Goal: Task Accomplishment & Management: Manage account settings

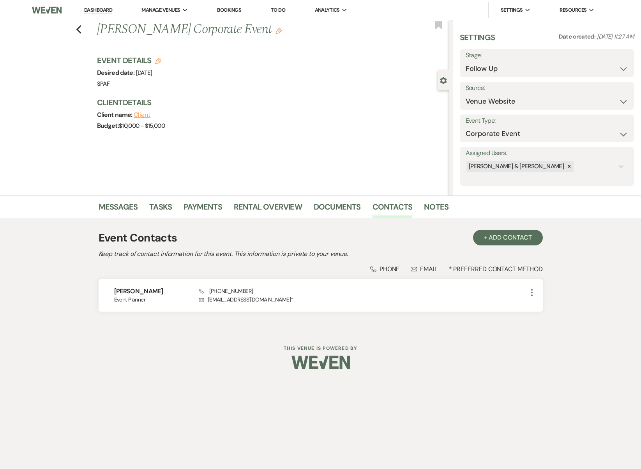
select select "9"
select select "5"
select select "9"
click at [80, 30] on icon "Previous" at bounding box center [79, 29] width 6 height 9
select select "2"
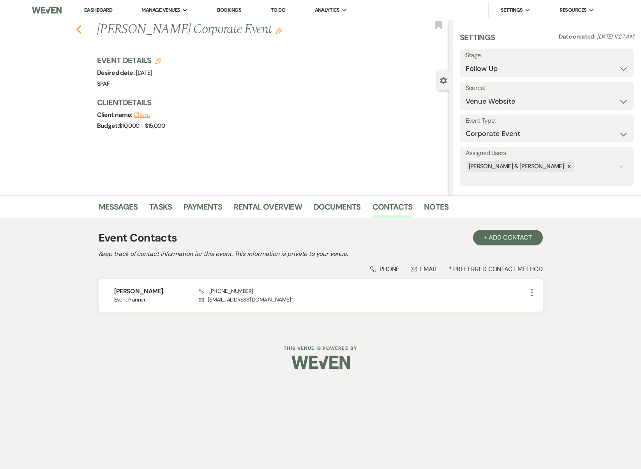
select select "9"
select select "8"
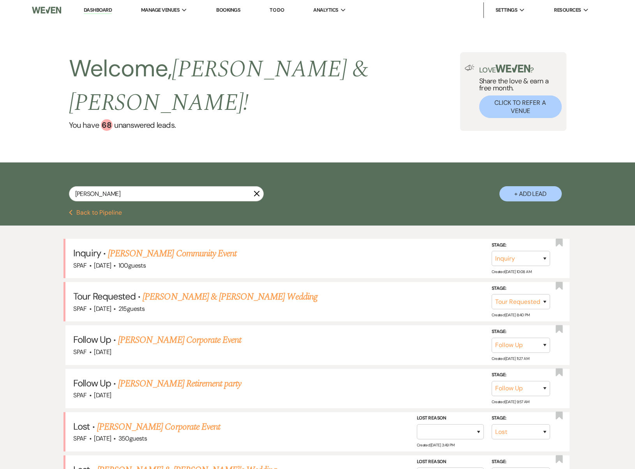
click at [114, 210] on button "Previous Back to Pipeline" at bounding box center [95, 213] width 53 height 6
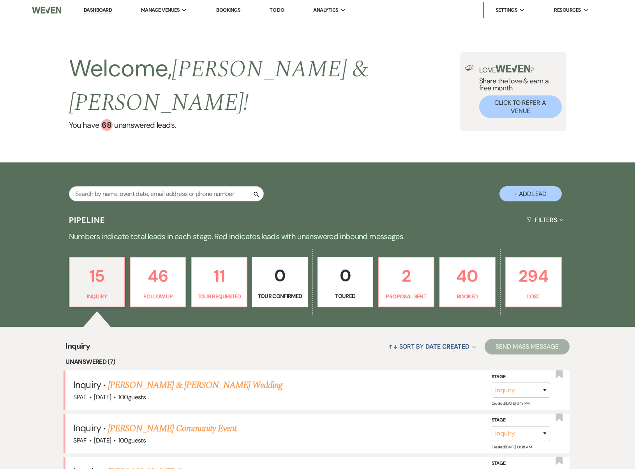
scroll to position [229, 0]
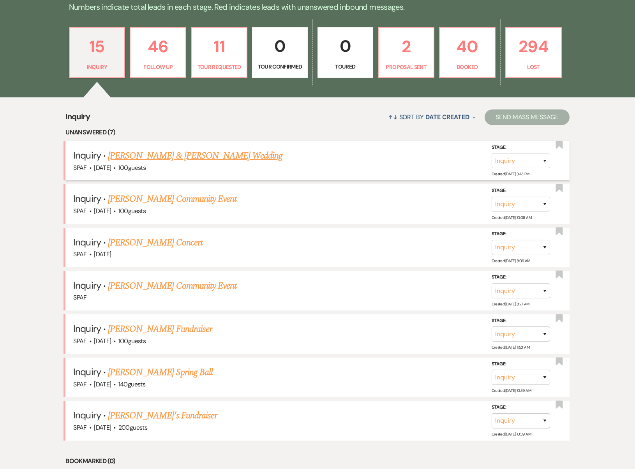
click at [224, 149] on link "[PERSON_NAME] & [PERSON_NAME] Wedding" at bounding box center [195, 156] width 175 height 14
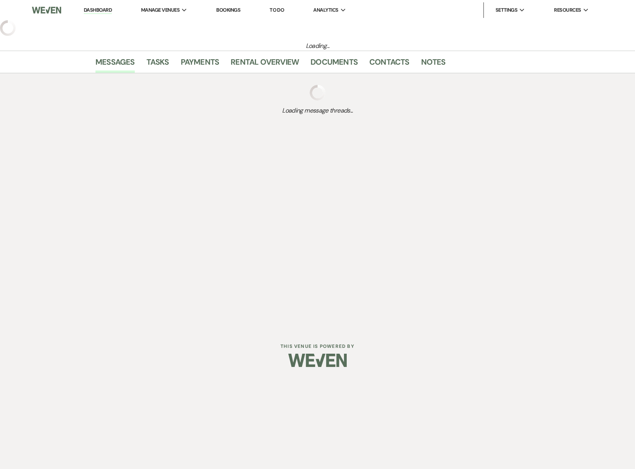
select select "5"
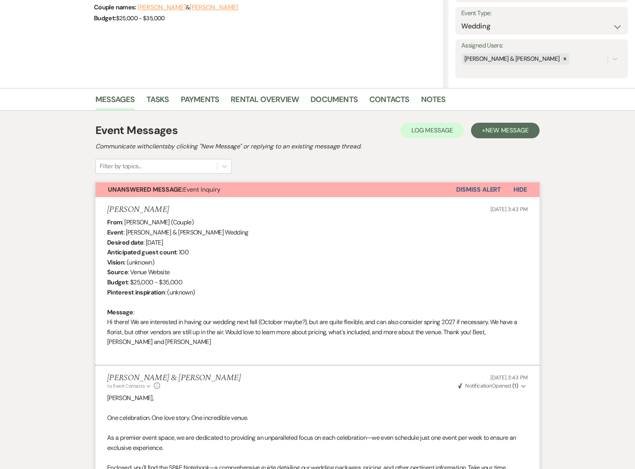
scroll to position [198, 0]
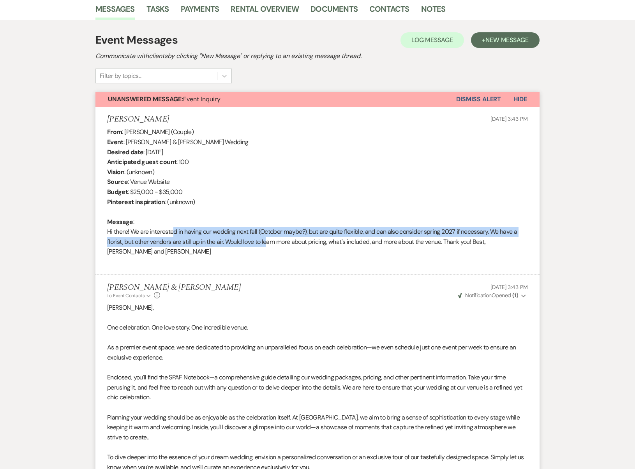
drag, startPoint x: 170, startPoint y: 226, endPoint x: 266, endPoint y: 234, distance: 96.2
click at [266, 234] on div "From : [PERSON_NAME] (Couple) Event : [PERSON_NAME] & [PERSON_NAME] Wedding Des…" at bounding box center [317, 196] width 421 height 139
drag, startPoint x: 279, startPoint y: 242, endPoint x: 464, endPoint y: 226, distance: 186.5
click at [464, 226] on div "From : [PERSON_NAME] (Couple) Event : [PERSON_NAME] & [PERSON_NAME] Wedding Des…" at bounding box center [317, 196] width 421 height 139
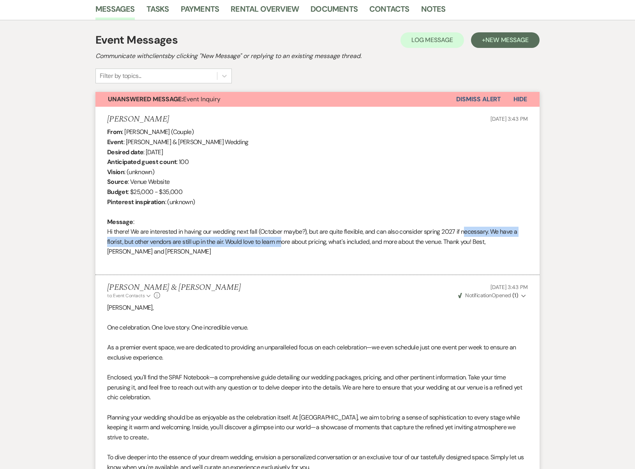
click at [464, 226] on div "From : [PERSON_NAME] (Couple) Event : [PERSON_NAME] & [PERSON_NAME] Wedding Des…" at bounding box center [317, 196] width 421 height 139
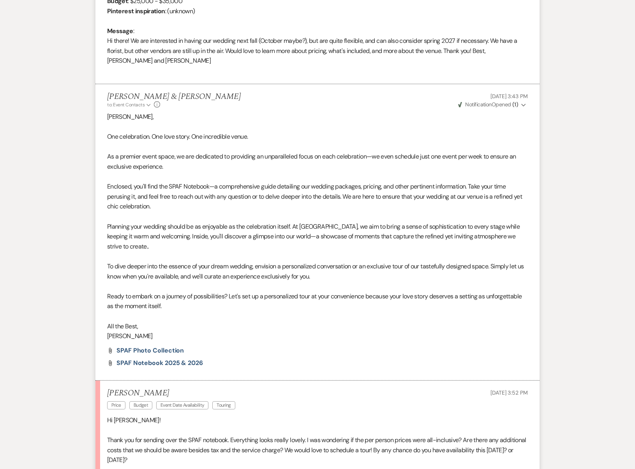
scroll to position [485, 0]
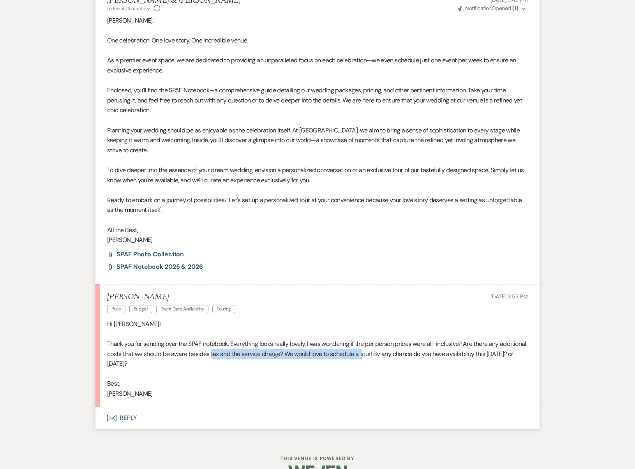
drag, startPoint x: 238, startPoint y: 329, endPoint x: 393, endPoint y: 332, distance: 154.7
click at [393, 339] on p "Thank you for sending over the SPAF notebook. Everything looks really lovely. I…" at bounding box center [317, 354] width 421 height 30
drag, startPoint x: 393, startPoint y: 332, endPoint x: 288, endPoint y: 339, distance: 105.8
click at [288, 339] on p "Thank you for sending over the SPAF notebook. Everything looks really lovely. I…" at bounding box center [317, 354] width 421 height 30
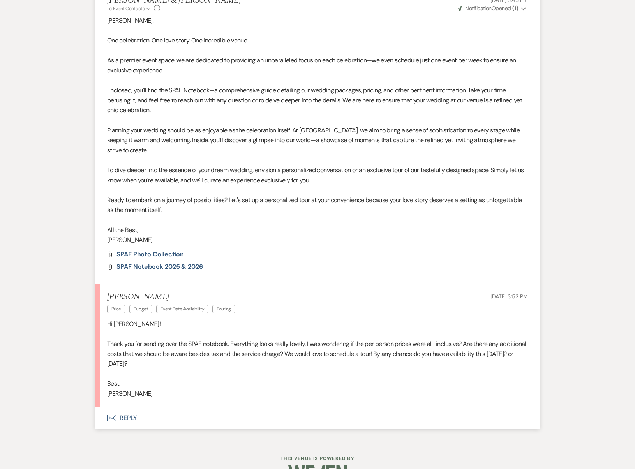
click at [288, 339] on p "Thank you for sending over the SPAF notebook. Everything looks really lovely. I…" at bounding box center [317, 354] width 421 height 30
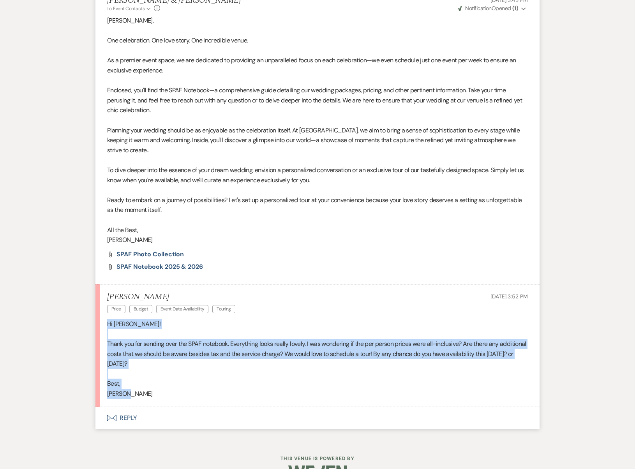
drag, startPoint x: 141, startPoint y: 376, endPoint x: 104, endPoint y: 304, distance: 80.5
click at [104, 304] on li "[PERSON_NAME] Price Budget Event Date Availability Touring [DATE] 3:52 PM Hi [P…" at bounding box center [317, 345] width 444 height 123
copy div "Hi [PERSON_NAME]! Thank you for sending over the SPAF notebook. Everything look…"
click at [132, 407] on button "Envelope Reply" at bounding box center [317, 418] width 444 height 22
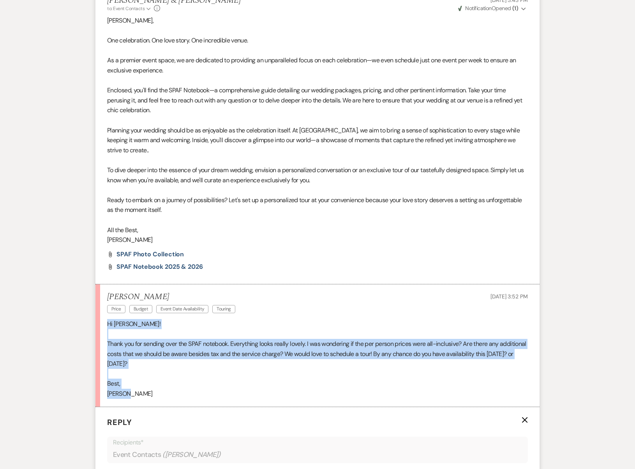
scroll to position [702, 0]
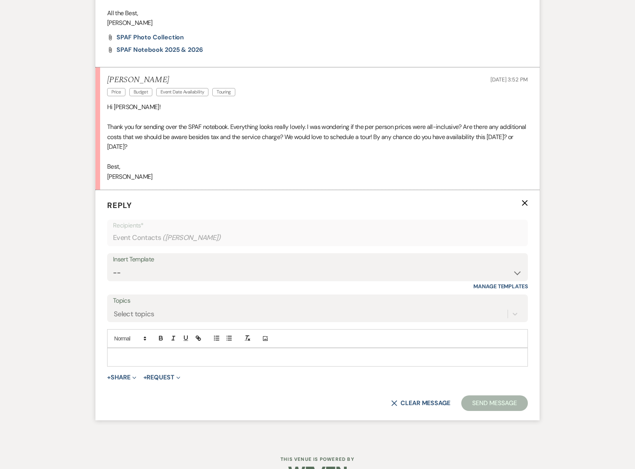
click at [143, 353] on p at bounding box center [317, 357] width 408 height 9
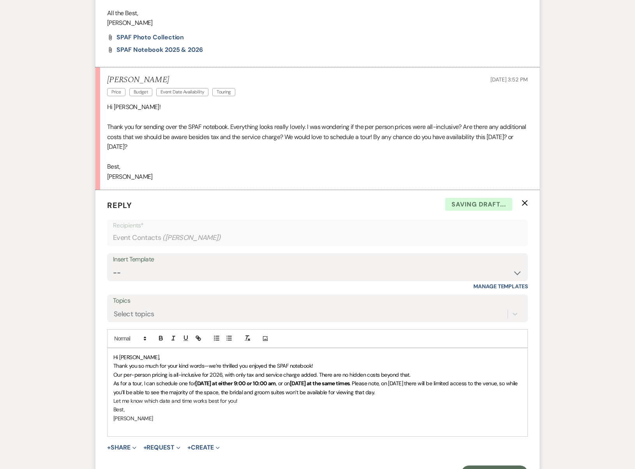
click at [151, 353] on p "Hi [PERSON_NAME]," at bounding box center [317, 357] width 408 height 9
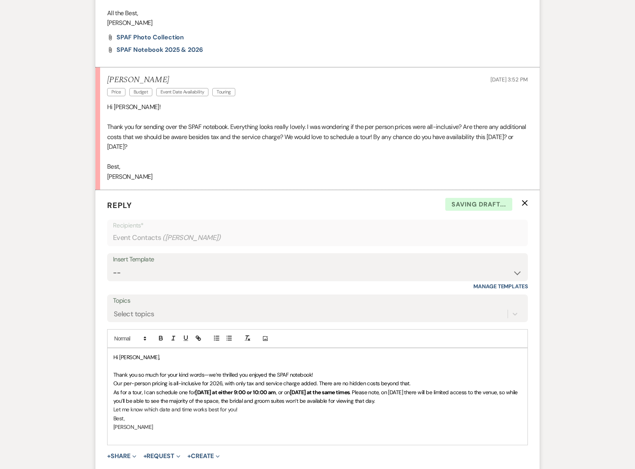
click at [345, 371] on p "Thank you so much for your kind words—we’re thrilled you enjoyed the SPAF noteb…" at bounding box center [317, 375] width 408 height 9
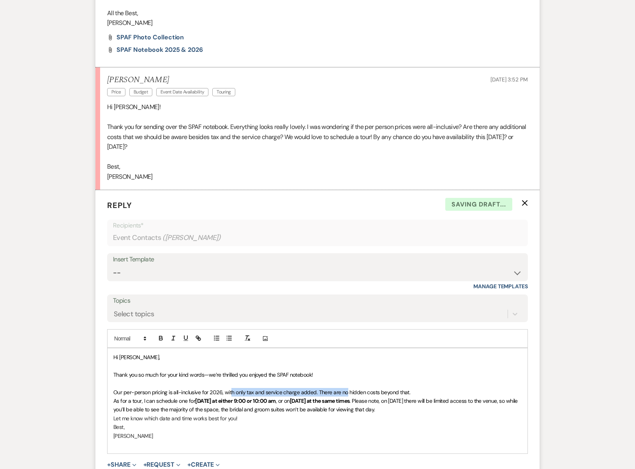
drag, startPoint x: 232, startPoint y: 367, endPoint x: 346, endPoint y: 365, distance: 114.2
click at [346, 388] on p "Our per-person pricing is all-inclusive for 2026, with only tax and service cha…" at bounding box center [317, 392] width 408 height 9
click at [455, 388] on p "Our per-person pricing is all-inclusive for 2026, with only tax and service cha…" at bounding box center [317, 392] width 408 height 9
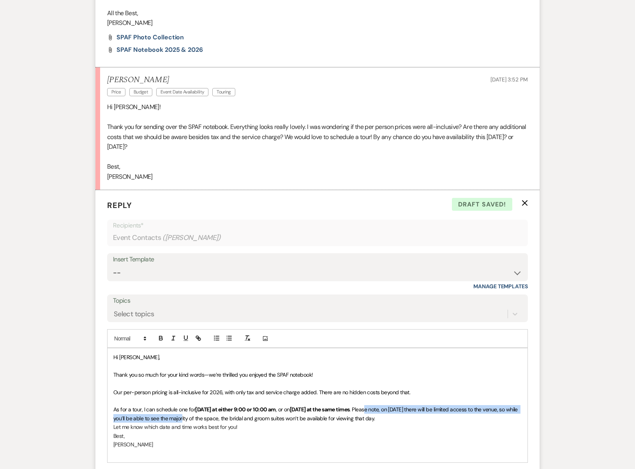
drag, startPoint x: 278, startPoint y: 390, endPoint x: 450, endPoint y: 384, distance: 172.7
click at [450, 405] on p "As for a tour, I can schedule one for [DATE] at either 9:00 or 10:00 am , or [D…" at bounding box center [317, 414] width 408 height 18
click at [451, 406] on span ". Please note, on [DATE] there will be limited access to the venue, so while yo…" at bounding box center [316, 414] width 406 height 16
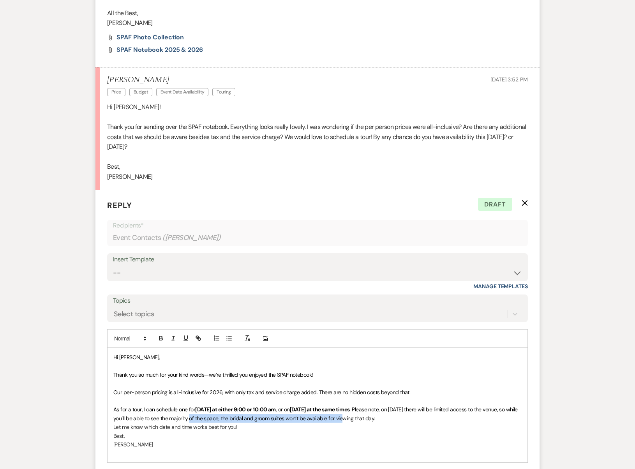
drag, startPoint x: 289, startPoint y: 394, endPoint x: 440, endPoint y: 394, distance: 151.2
click at [440, 406] on span ". Please note, on [DATE] there will be limited access to the venue, so while yo…" at bounding box center [316, 414] width 406 height 16
click at [492, 405] on p "As for a tour, I can schedule one for [DATE] at either 9:00 or 10:00 am , or [D…" at bounding box center [317, 414] width 408 height 18
drag, startPoint x: 341, startPoint y: 397, endPoint x: 315, endPoint y: 396, distance: 25.7
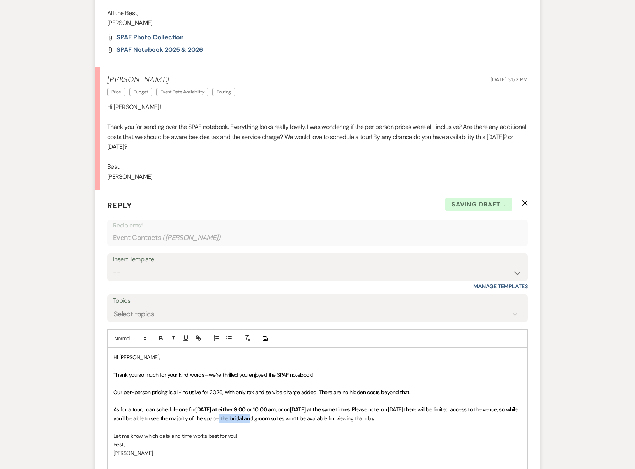
click at [316, 406] on span ". Please note, on [DATE] there will be limited access to the venue, so while yo…" at bounding box center [316, 414] width 406 height 16
click at [274, 432] on p "Let me know which date and time works best for you!" at bounding box center [317, 436] width 408 height 9
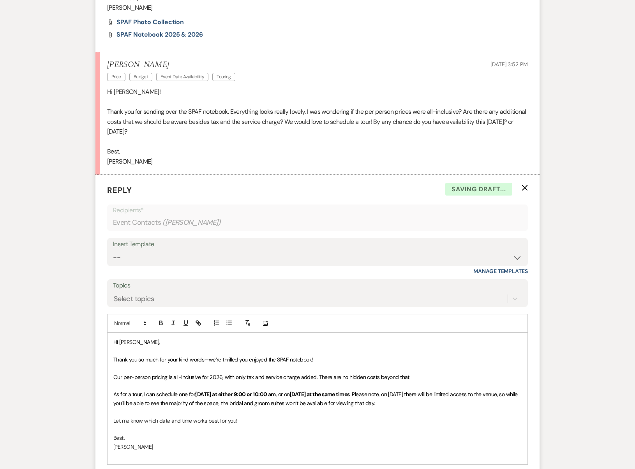
scroll to position [813, 0]
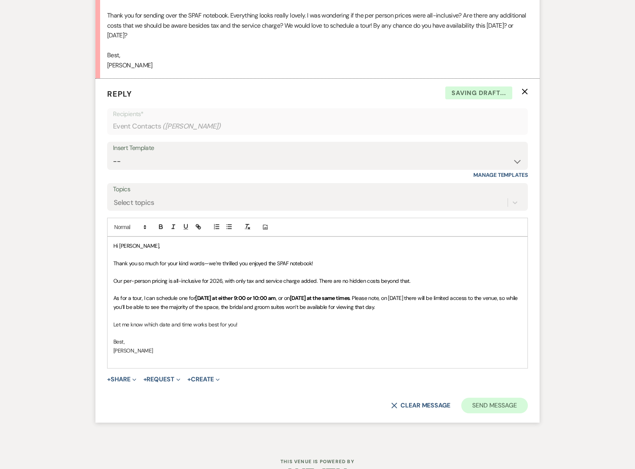
click at [518, 398] on button "Send Message" at bounding box center [494, 406] width 67 height 16
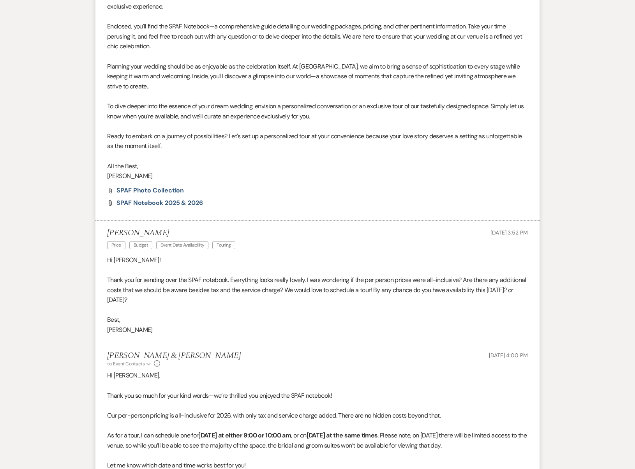
scroll to position [0, 0]
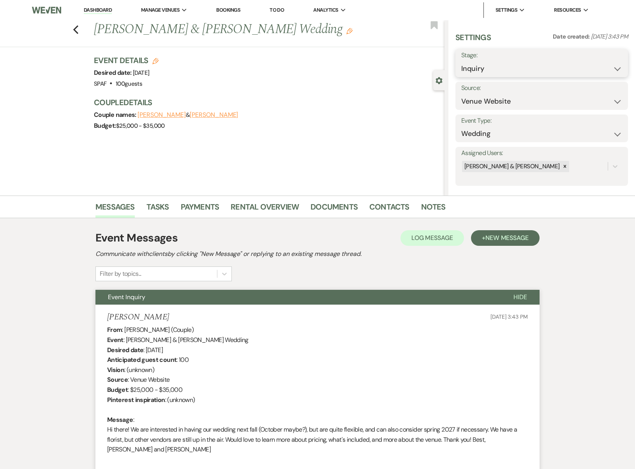
select select "2"
click at [602, 65] on button "Save" at bounding box center [610, 63] width 36 height 16
click at [78, 34] on icon "Previous" at bounding box center [76, 29] width 6 height 9
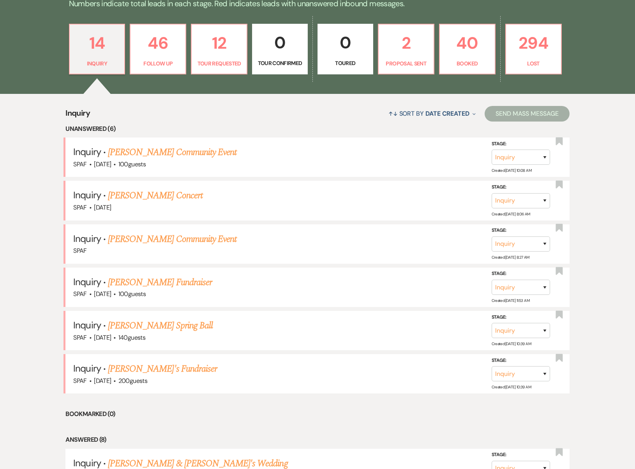
scroll to position [165, 0]
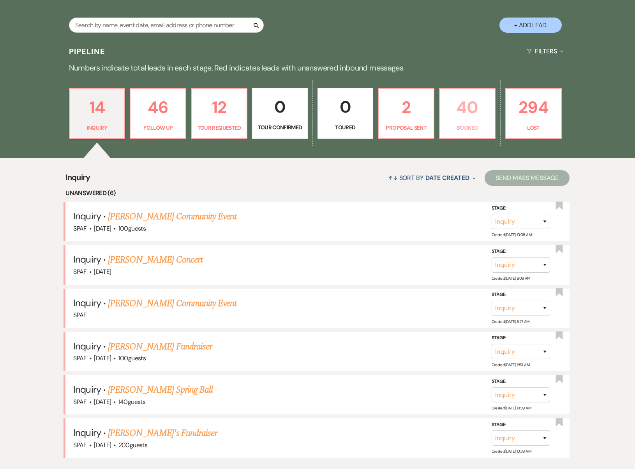
click at [462, 124] on p "Booked" at bounding box center [468, 128] width 46 height 9
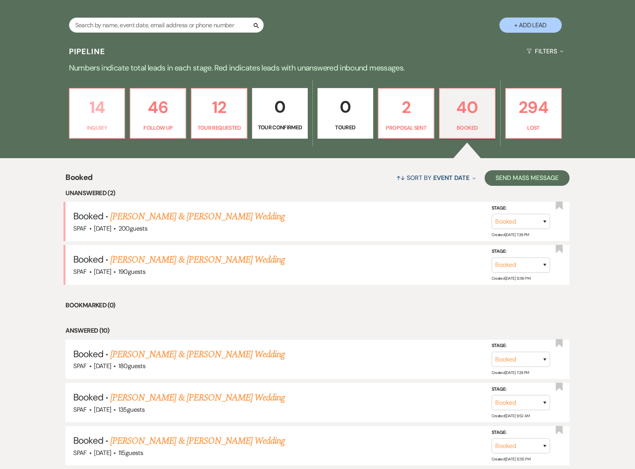
click at [110, 94] on p "14" at bounding box center [97, 107] width 46 height 26
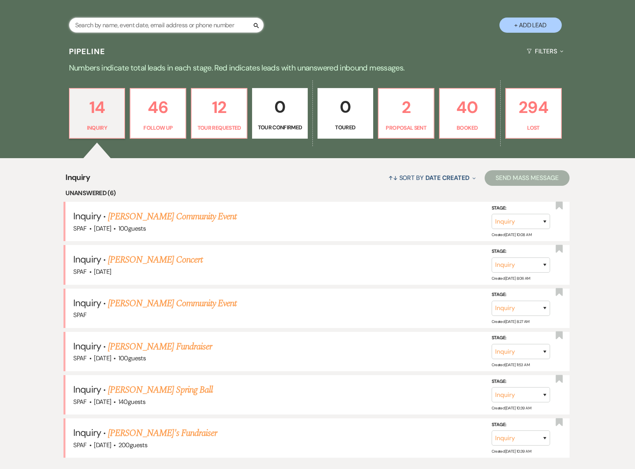
click at [137, 18] on input "text" at bounding box center [166, 25] width 195 height 15
type input "tor"
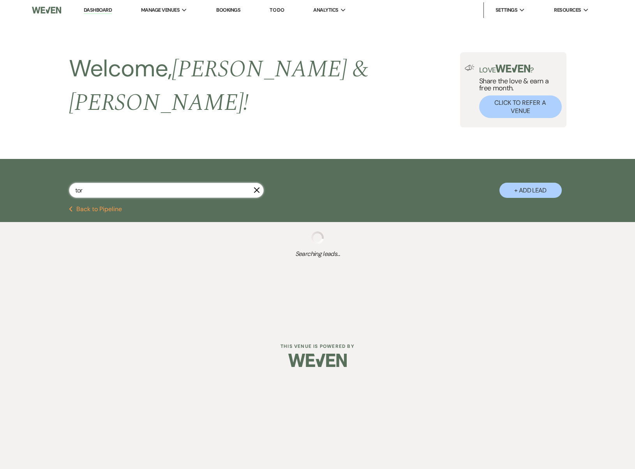
select select "2"
select select "8"
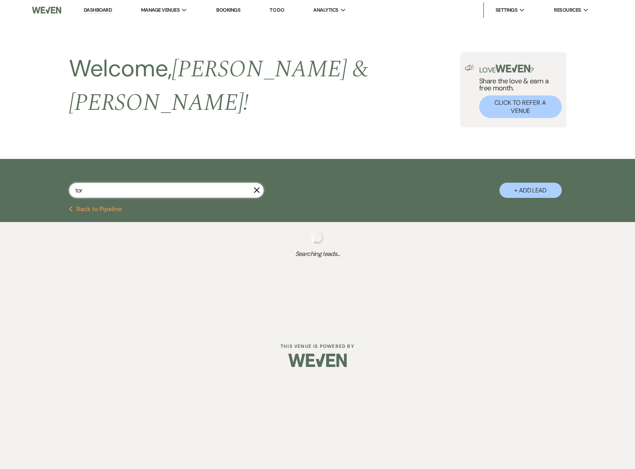
select select "8"
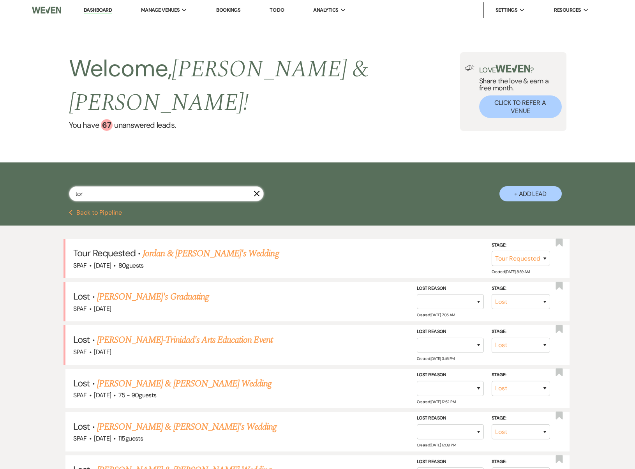
type input "tori"
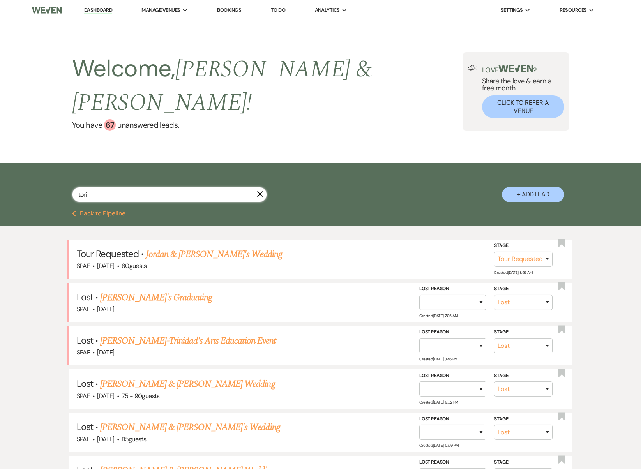
select select "2"
select select "8"
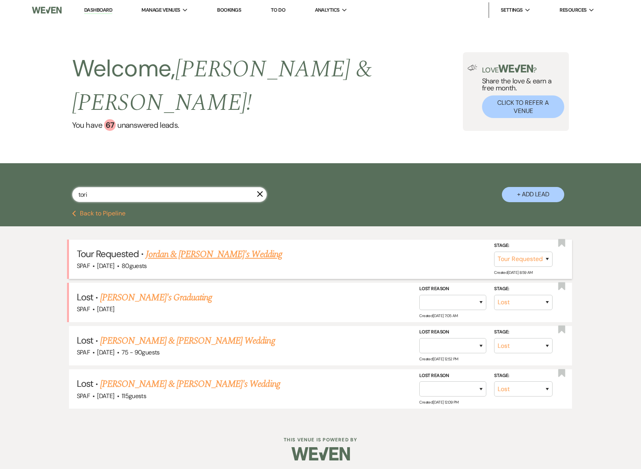
type input "tori"
click at [211, 247] on link "Jordan & [PERSON_NAME]'s Wedding" at bounding box center [214, 254] width 136 height 14
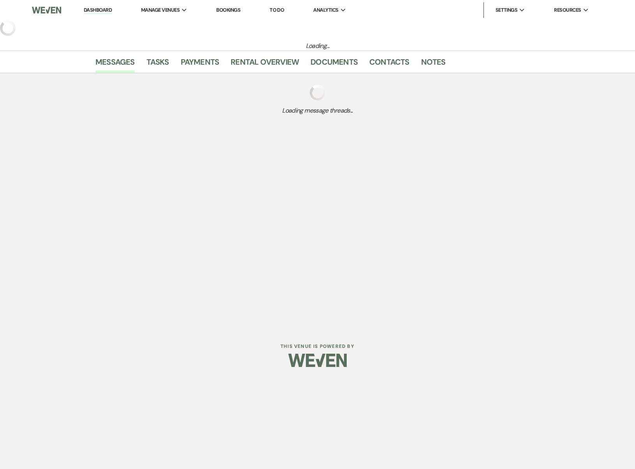
select select "2"
select select "5"
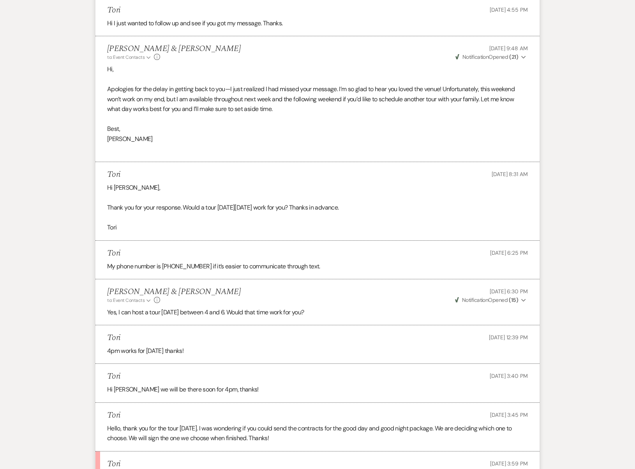
scroll to position [1506, 0]
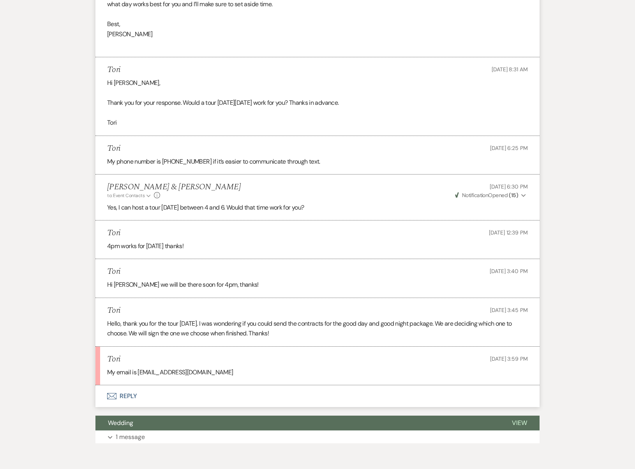
click at [129, 385] on button "Envelope Reply" at bounding box center [317, 396] width 444 height 22
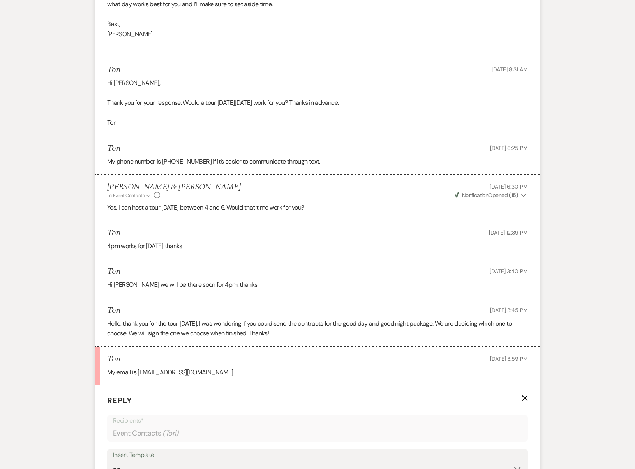
scroll to position [1714, 0]
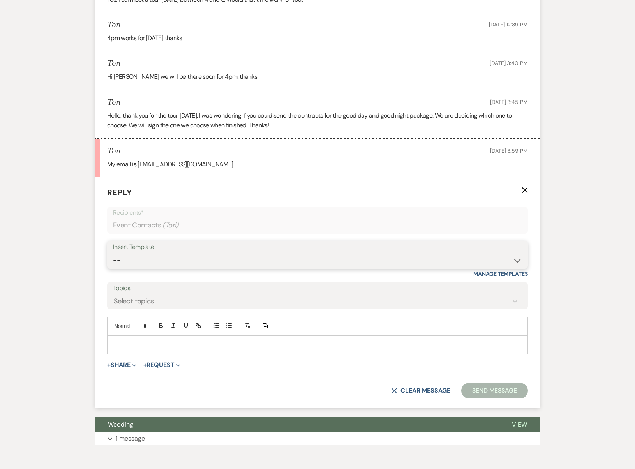
select select "4247"
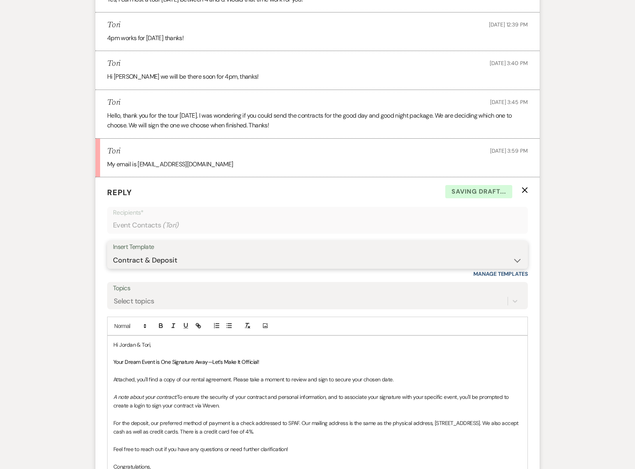
scroll to position [1842, 0]
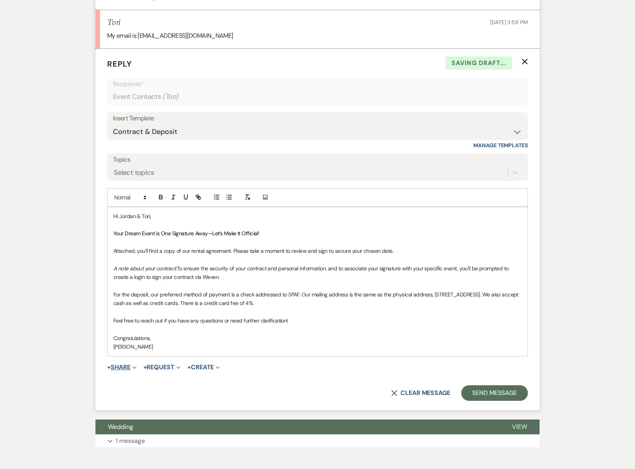
click at [132, 364] on button "+ Share Expand" at bounding box center [121, 367] width 29 height 6
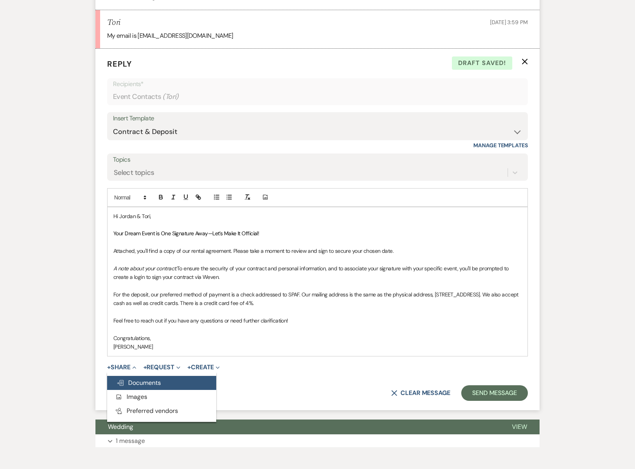
click at [139, 379] on span "Doc Upload Documents" at bounding box center [138, 383] width 44 height 8
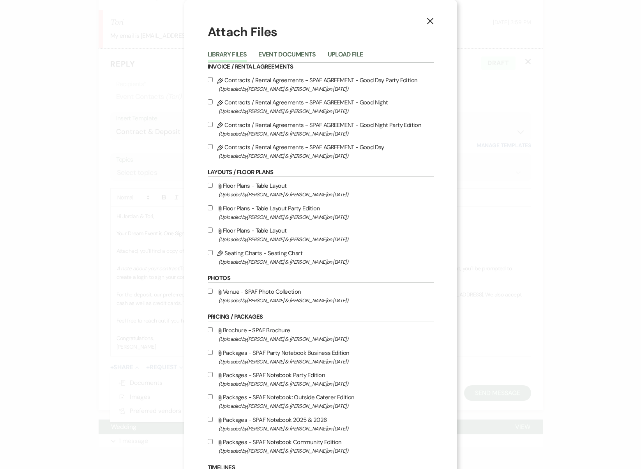
click at [208, 79] on input "Pencil Contracts / Rental Agreements - SPAF AGREEMENT - Good Day Party Edition …" at bounding box center [210, 79] width 5 height 5
checkbox input "true"
click at [208, 127] on input "Pencil Contracts / Rental Agreements - SPAF AGREEMENT - Good Night Party Editio…" at bounding box center [210, 124] width 5 height 5
checkbox input "false"
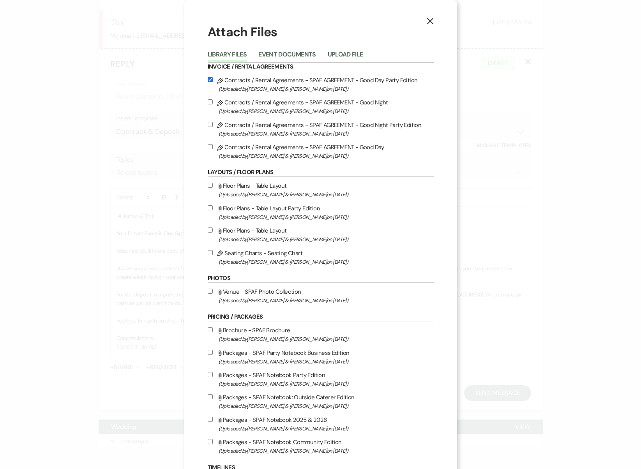
click at [208, 81] on input "Pencil Contracts / Rental Agreements - SPAF AGREEMENT - Good Day Party Edition …" at bounding box center [210, 79] width 5 height 5
checkbox input "false"
click at [212, 149] on label "Pencil Contracts / Rental Agreements - SPAF AGREEMENT - Good Day (Uploaded by […" at bounding box center [321, 151] width 226 height 18
click at [212, 149] on input "Pencil Contracts / Rental Agreements - SPAF AGREEMENT - Good Day (Uploaded by […" at bounding box center [210, 146] width 5 height 5
checkbox input "true"
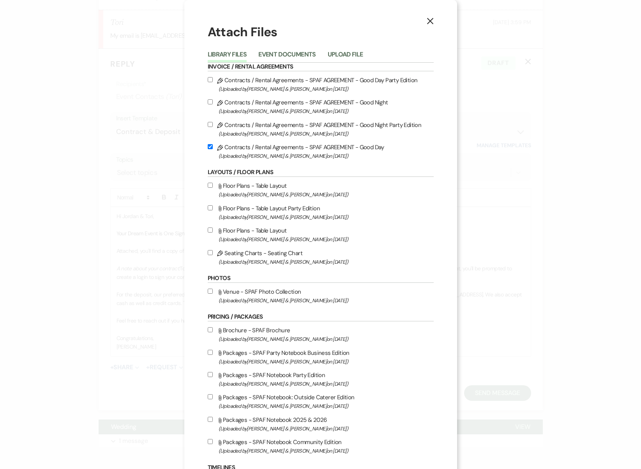
click at [208, 103] on input "Pencil Contracts / Rental Agreements - SPAF AGREEMENT - Good Night (Uploaded by…" at bounding box center [210, 101] width 5 height 5
checkbox input "true"
click at [427, 23] on icon "X" at bounding box center [430, 21] width 7 height 7
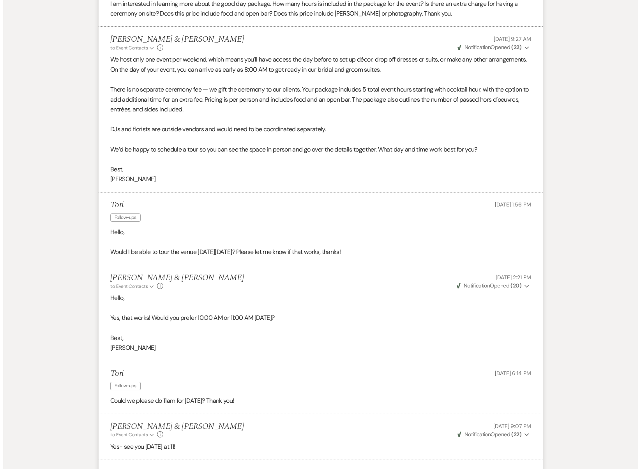
scroll to position [0, 0]
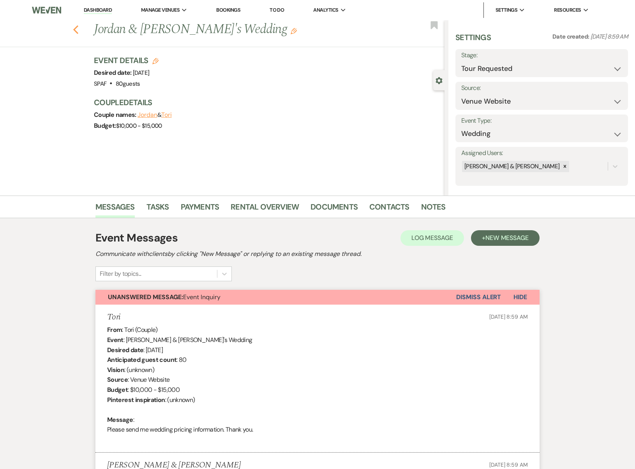
click at [79, 26] on icon "Previous" at bounding box center [76, 29] width 6 height 9
select select "2"
select select "8"
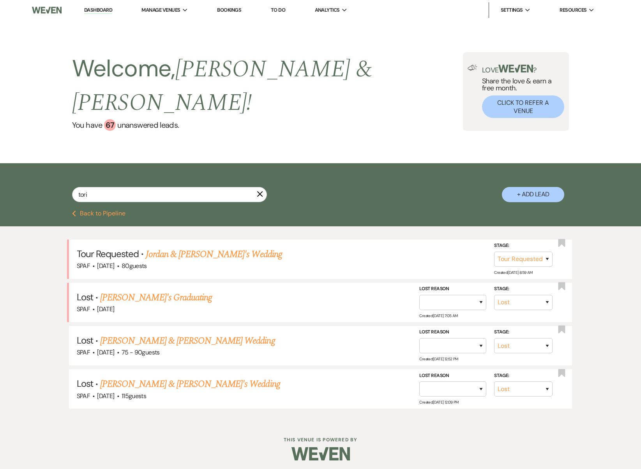
click at [259, 191] on use "button" at bounding box center [260, 194] width 6 height 6
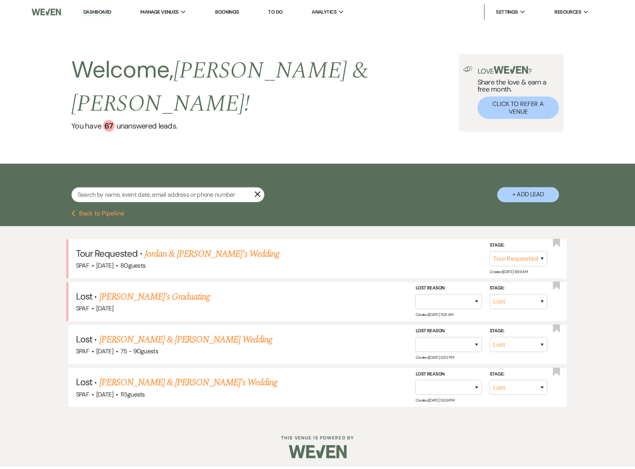
scroll to position [165, 0]
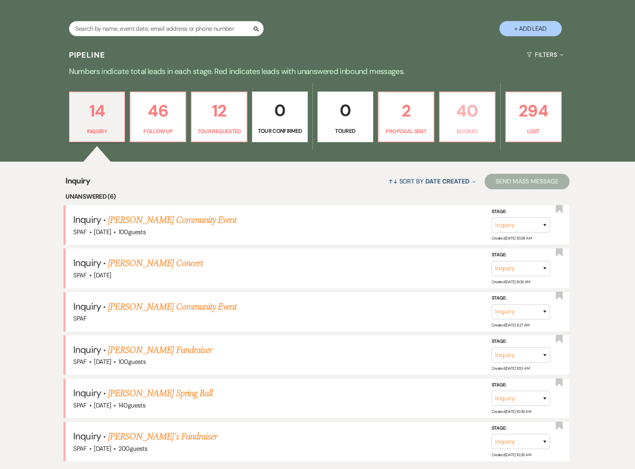
click at [473, 103] on p "40" at bounding box center [468, 111] width 46 height 26
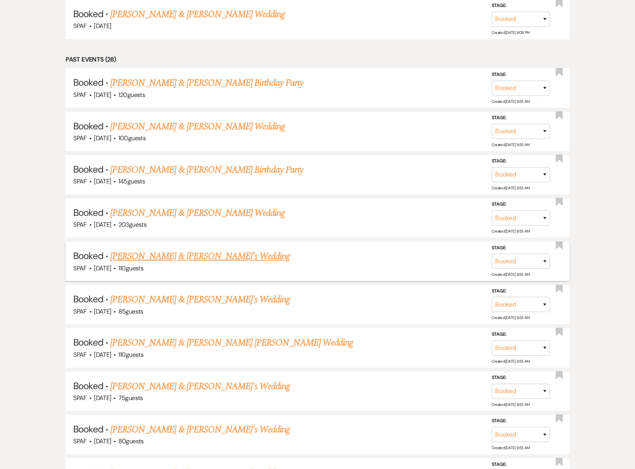
scroll to position [528, 0]
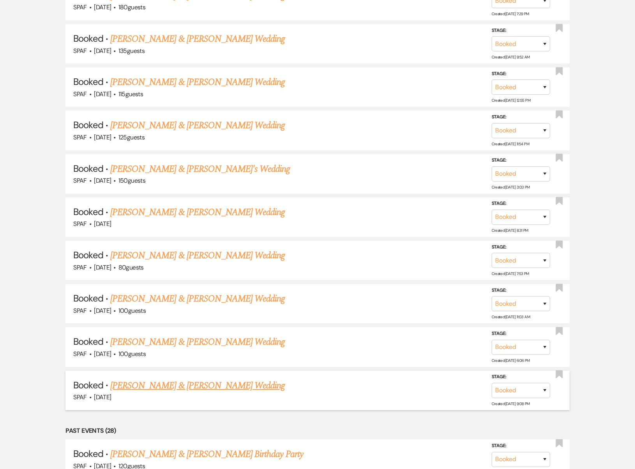
click at [177, 379] on link "[PERSON_NAME] & [PERSON_NAME] Wedding" at bounding box center [197, 386] width 175 height 14
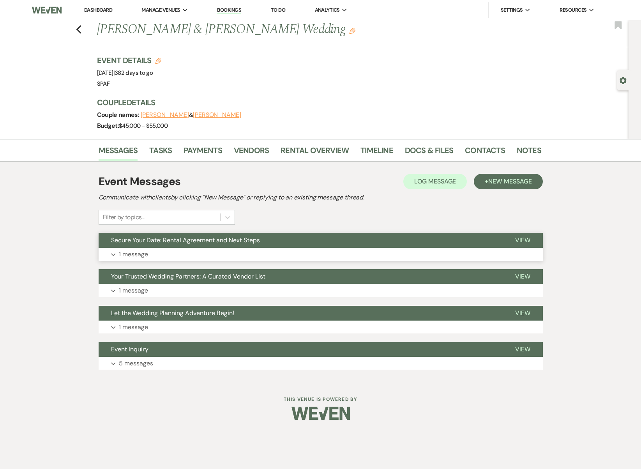
click at [194, 247] on button "Secure Your Date: Rental Agreement and Next Steps" at bounding box center [301, 240] width 404 height 15
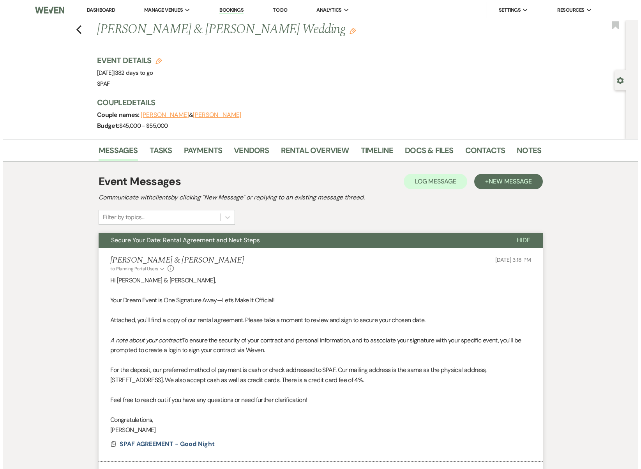
scroll to position [180, 0]
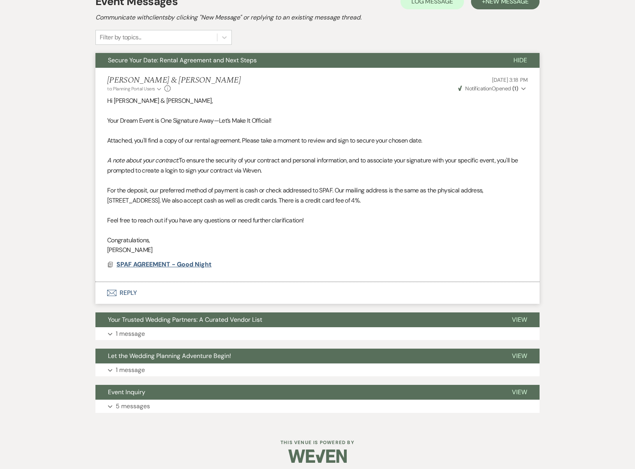
click at [172, 264] on span "SPAF AGREEMENT - Good Night" at bounding box center [163, 264] width 95 height 8
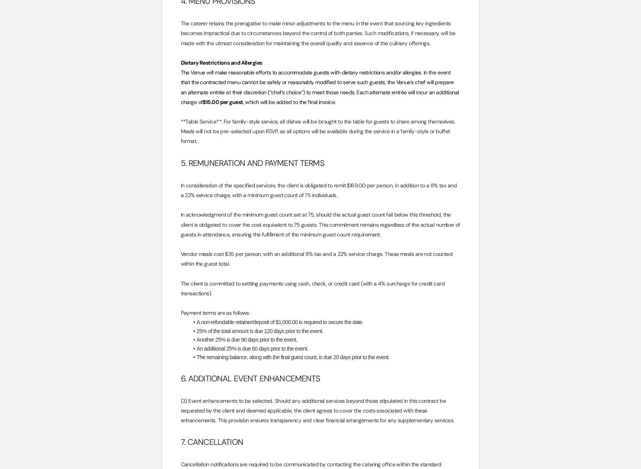
scroll to position [700, 0]
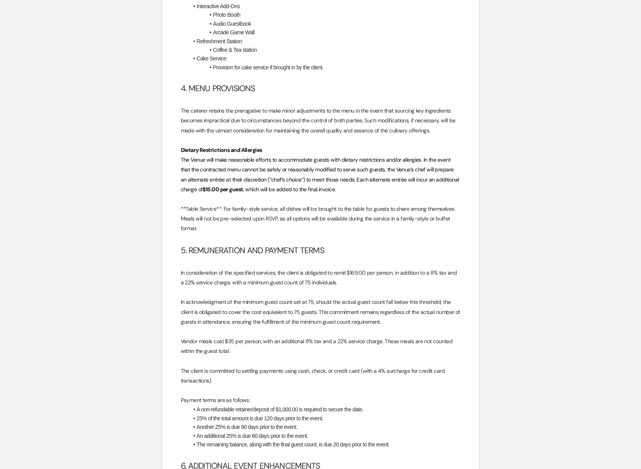
click at [344, 169] on span "The Venue will make reasonable efforts to accommodate guests with dietary restr…" at bounding box center [320, 174] width 279 height 37
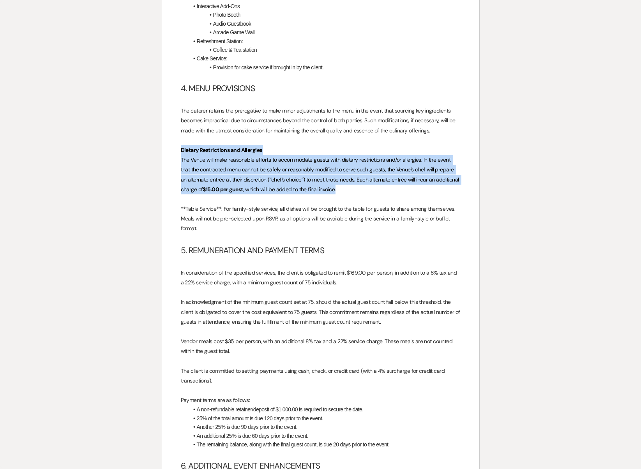
drag, startPoint x: 344, startPoint y: 180, endPoint x: 176, endPoint y: 139, distance: 172.5
copy div "Dietary Restrictions and Allergies The Venue will make reasonable efforts to ac…"
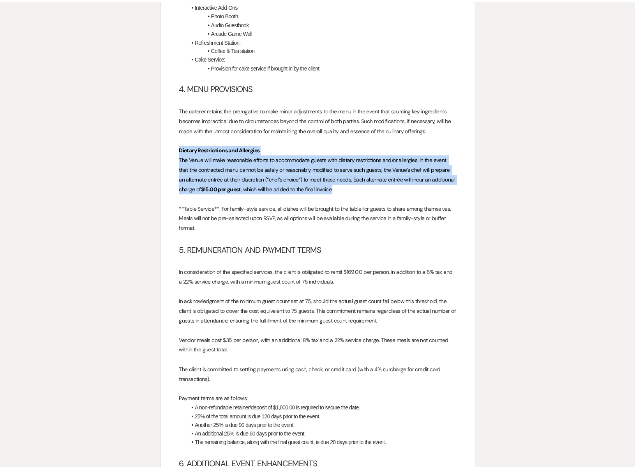
scroll to position [0, 0]
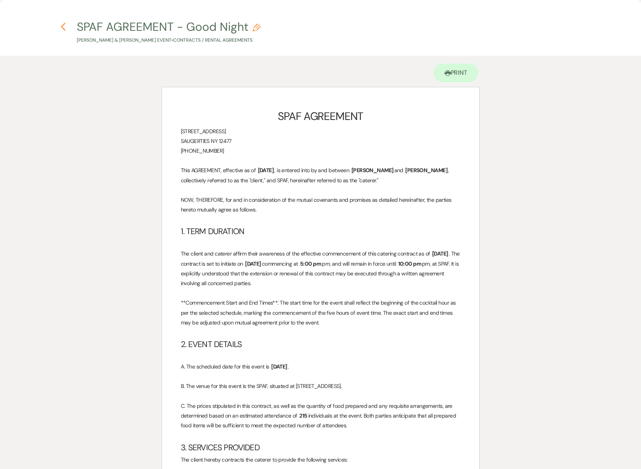
click at [61, 25] on icon "Previous" at bounding box center [63, 26] width 6 height 9
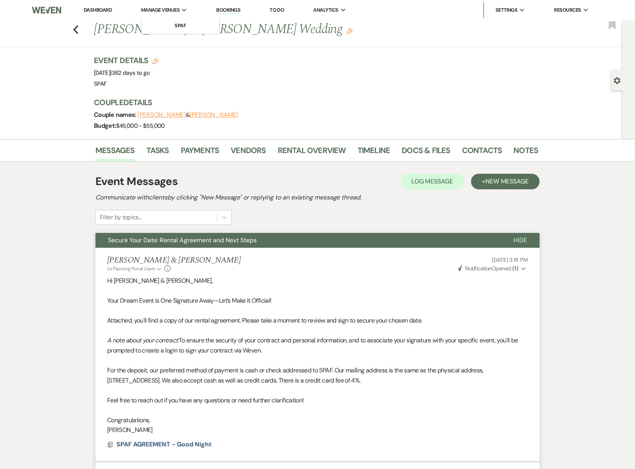
click at [177, 7] on span "Manage Venues" at bounding box center [160, 10] width 39 height 8
click at [180, 20] on link "SPAF" at bounding box center [180, 26] width 78 height 16
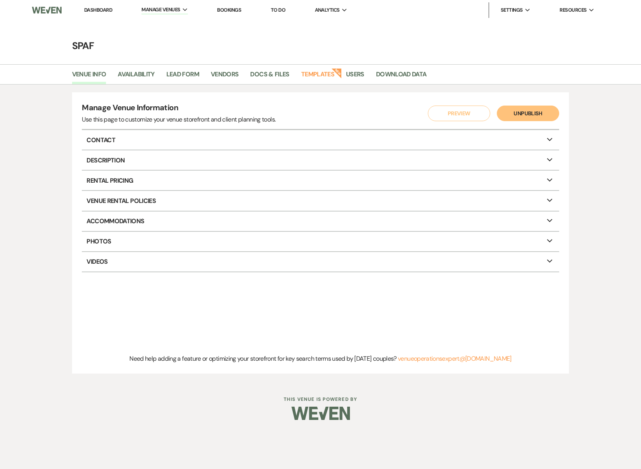
click at [290, 72] on li "Docs & Files" at bounding box center [275, 76] width 51 height 16
click at [279, 71] on link "Docs & Files" at bounding box center [269, 76] width 39 height 15
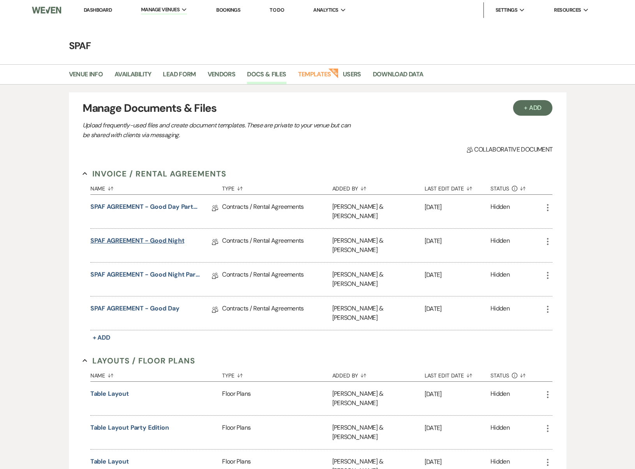
click at [172, 236] on link "SPAF AGREEMENT - Good Night" at bounding box center [137, 242] width 94 height 12
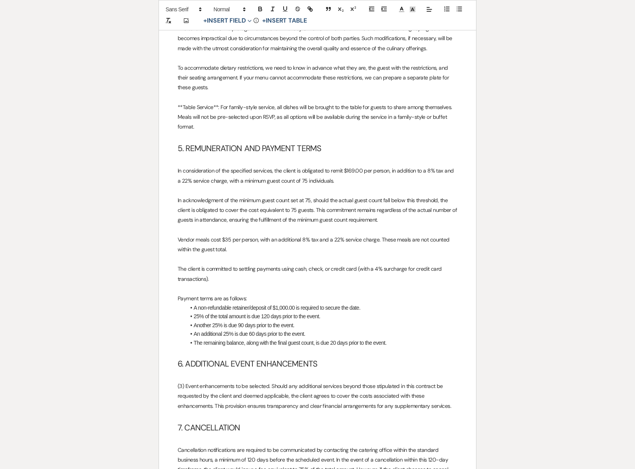
scroll to position [829, 0]
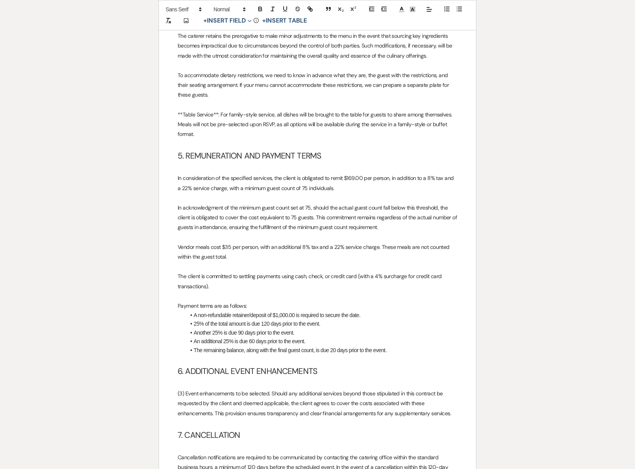
click at [220, 100] on p at bounding box center [318, 105] width 280 height 10
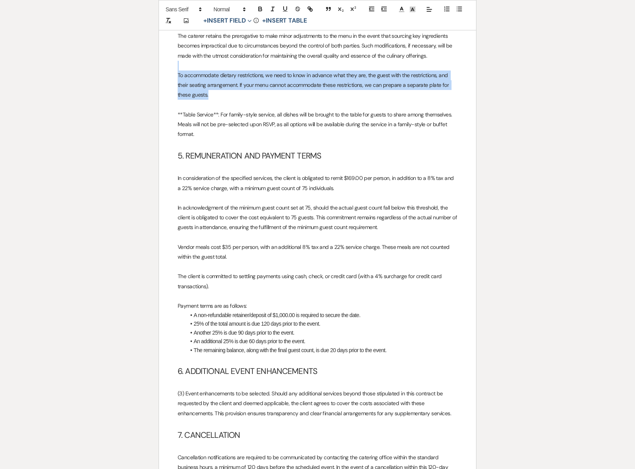
drag, startPoint x: 212, startPoint y: 81, endPoint x: 172, endPoint y: 60, distance: 45.7
click at [172, 60] on div "SPAF AGREEMENT [STREET_ADDRESS] (845) 246-7723 This AGREEMENT, effective as of …" at bounding box center [317, 391] width 317 height 2171
click at [177, 67] on div "SPAF AGREEMENT [STREET_ADDRESS] (845) 246-7723 This AGREEMENT, effective as of …" at bounding box center [317, 391] width 317 height 2171
drag, startPoint x: 210, startPoint y: 85, endPoint x: 173, endPoint y: 65, distance: 42.5
click at [173, 65] on div "SPAF AGREEMENT [STREET_ADDRESS] (845) 246-7723 This AGREEMENT, effective as of …" at bounding box center [317, 391] width 317 height 2171
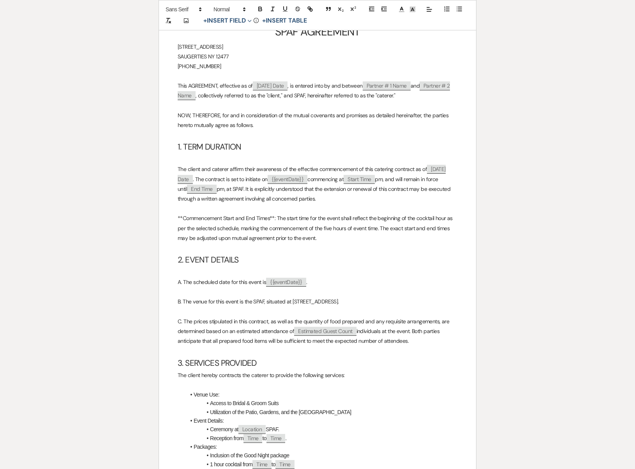
scroll to position [0, 0]
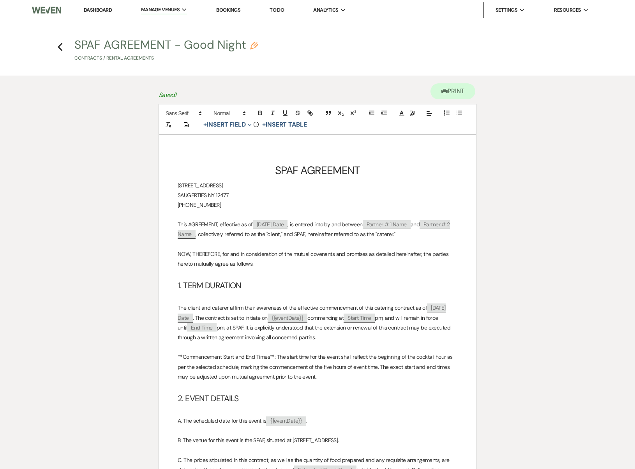
click at [50, 47] on h4 "Previous SPAF AGREEMENT - Good Night Pencil Contracts / Rental Agreements" at bounding box center [317, 51] width 561 height 25
click at [59, 48] on use "button" at bounding box center [59, 47] width 5 height 9
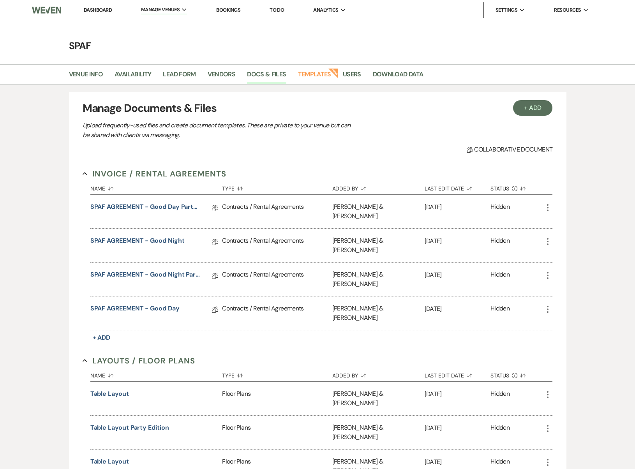
click at [163, 304] on link "SPAF AGREEMENT - Good Day" at bounding box center [134, 310] width 89 height 12
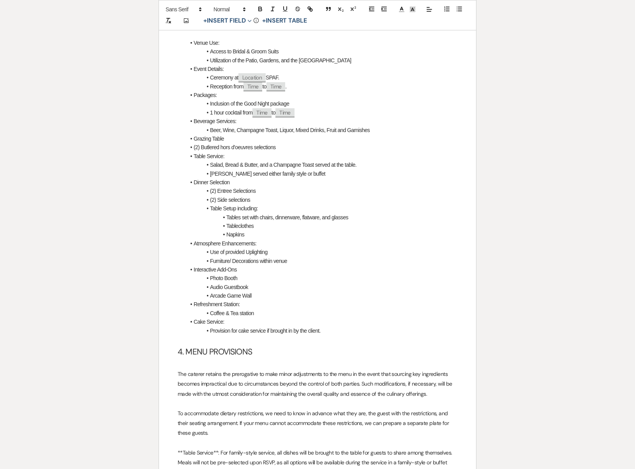
scroll to position [711, 0]
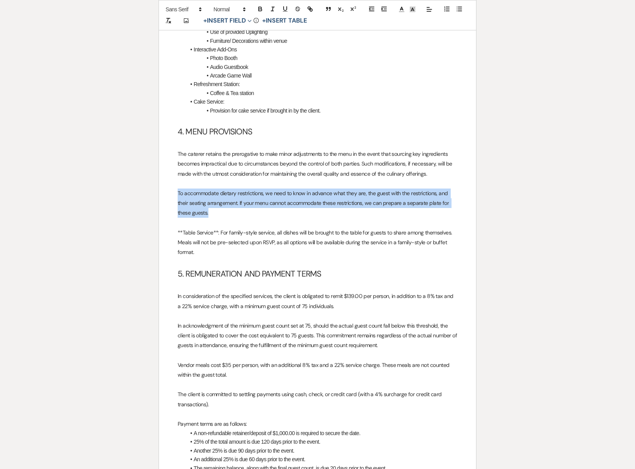
drag, startPoint x: 215, startPoint y: 206, endPoint x: 163, endPoint y: 181, distance: 57.9
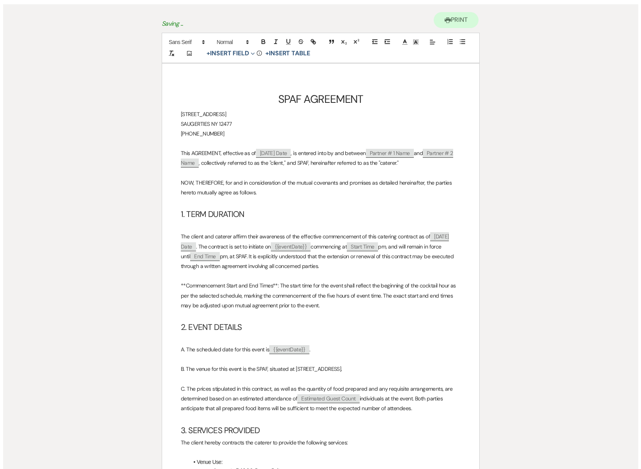
scroll to position [0, 0]
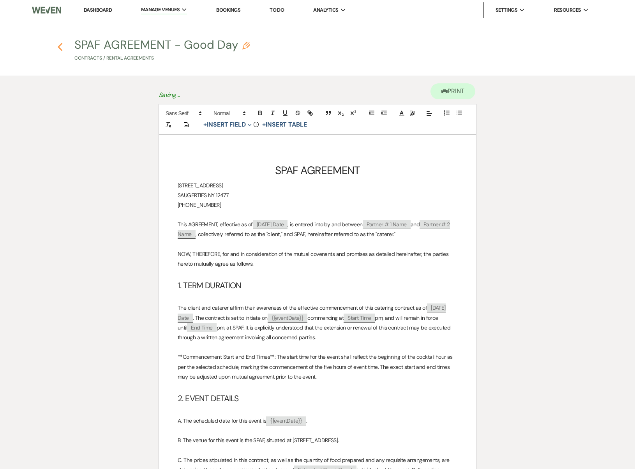
click at [61, 47] on icon "Previous" at bounding box center [60, 46] width 6 height 9
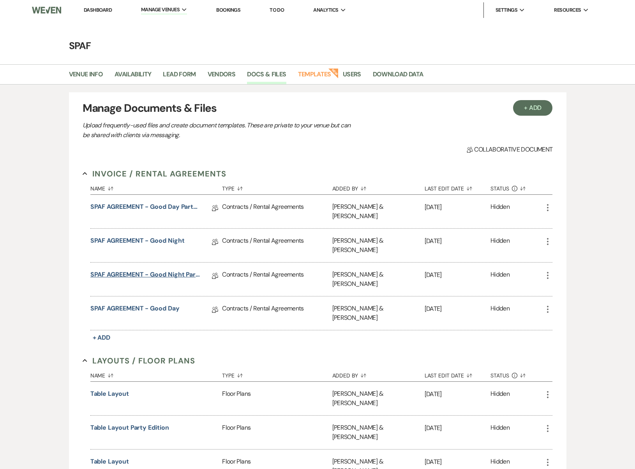
click at [186, 270] on link "SPAF AGREEMENT - Good Night Party Edition" at bounding box center [145, 276] width 111 height 12
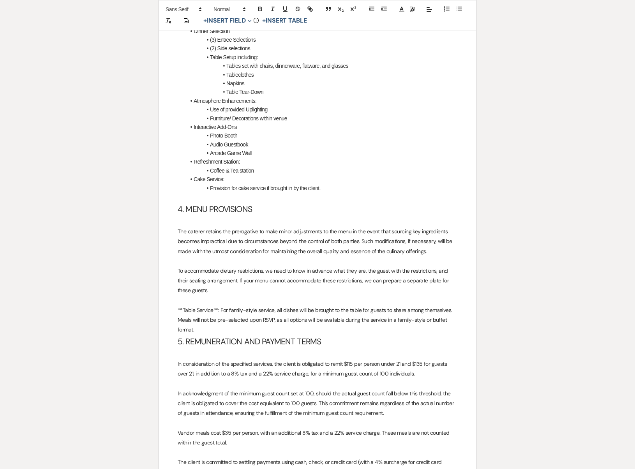
scroll to position [701, 0]
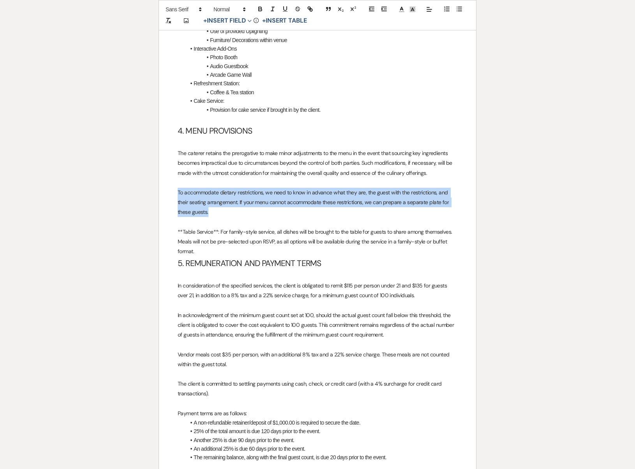
drag, startPoint x: 214, startPoint y: 203, endPoint x: 135, endPoint y: 182, distance: 82.2
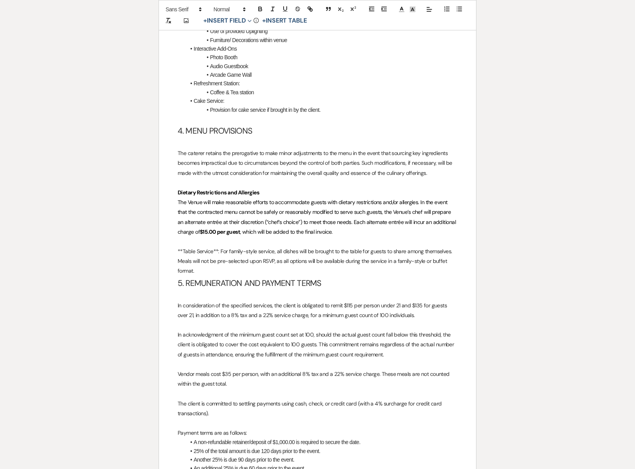
scroll to position [0, 0]
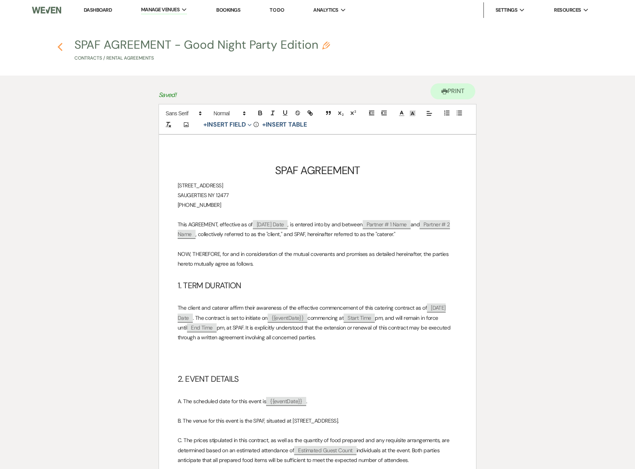
click at [58, 49] on icon "Previous" at bounding box center [60, 46] width 6 height 9
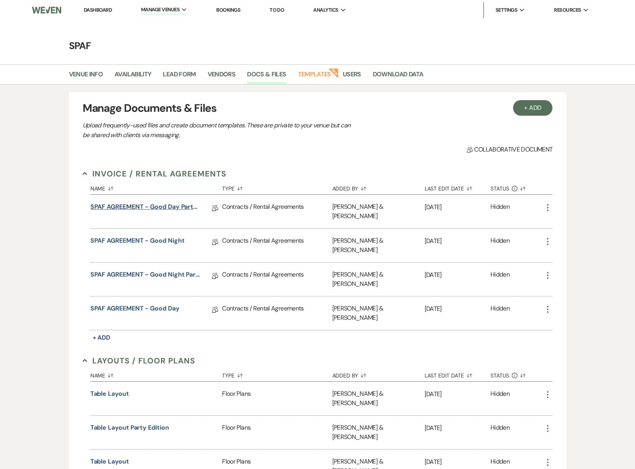
click at [177, 203] on link "SPAF AGREEMENT - Good Day Party Edition" at bounding box center [145, 208] width 111 height 12
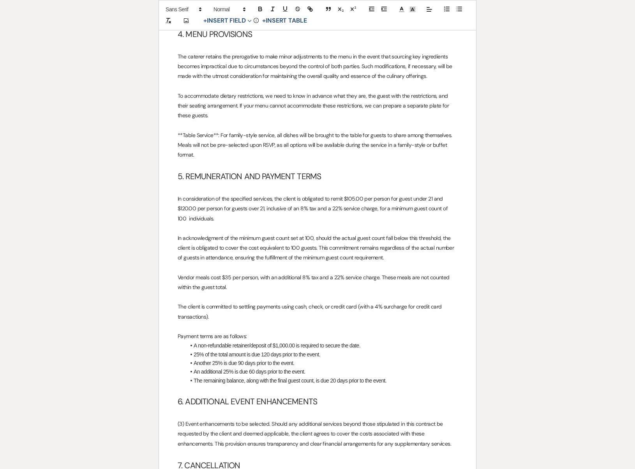
scroll to position [680, 0]
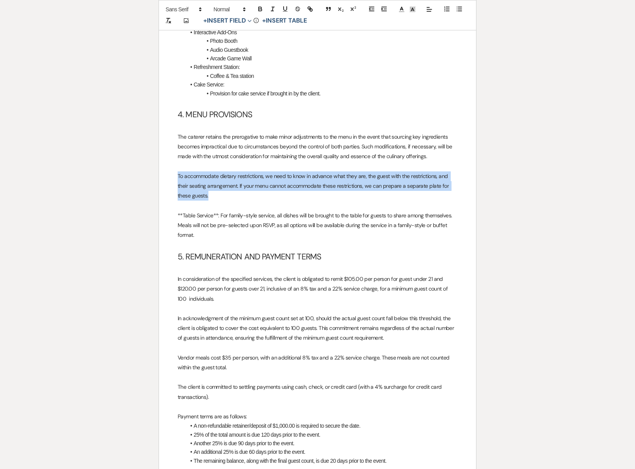
drag, startPoint x: 208, startPoint y: 187, endPoint x: 153, endPoint y: 166, distance: 59.0
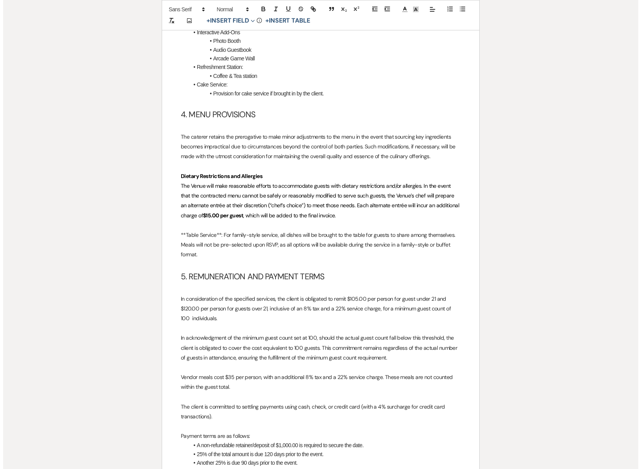
scroll to position [0, 0]
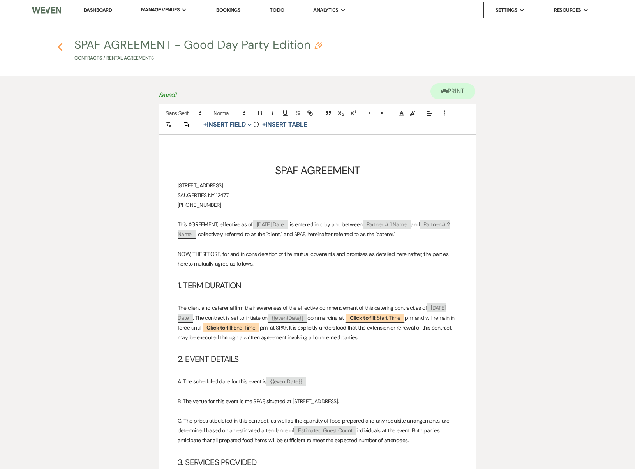
click at [62, 42] on icon "Previous" at bounding box center [60, 46] width 6 height 9
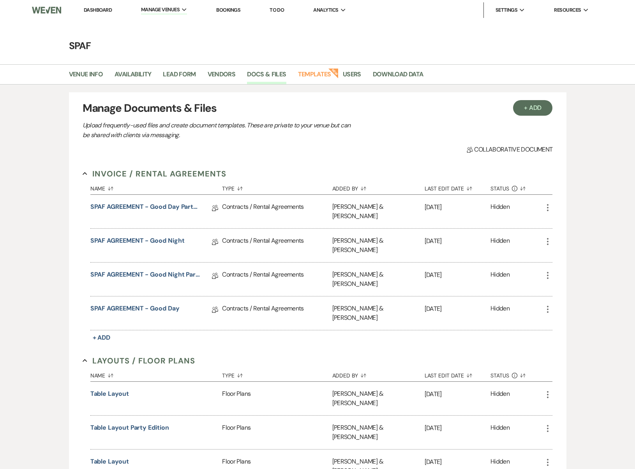
click at [109, 8] on link "Dashboard" at bounding box center [98, 10] width 28 height 7
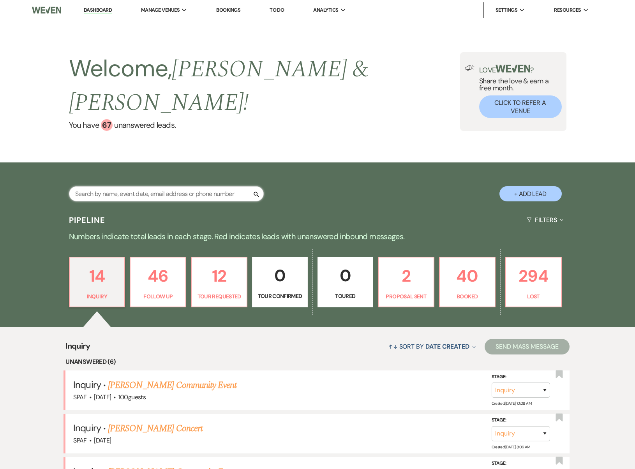
click at [184, 186] on input "text" at bounding box center [166, 193] width 195 height 15
type input "tori"
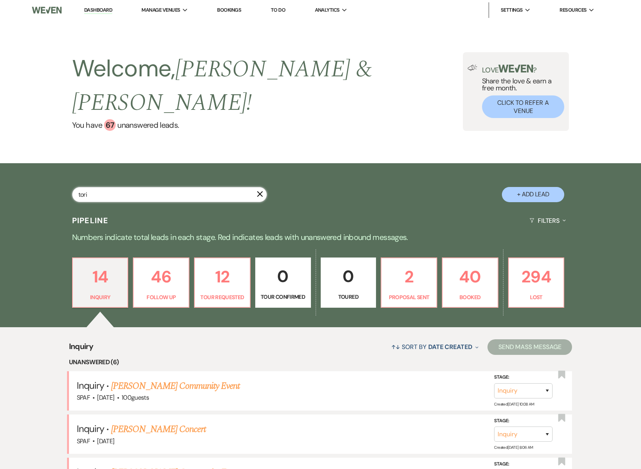
select select "2"
select select "8"
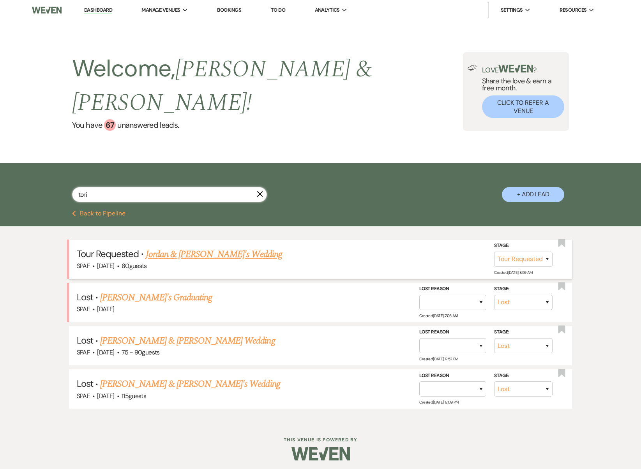
type input "tori"
click at [189, 247] on link "Jordan & [PERSON_NAME]'s Wedding" at bounding box center [214, 254] width 136 height 14
select select "2"
select select "5"
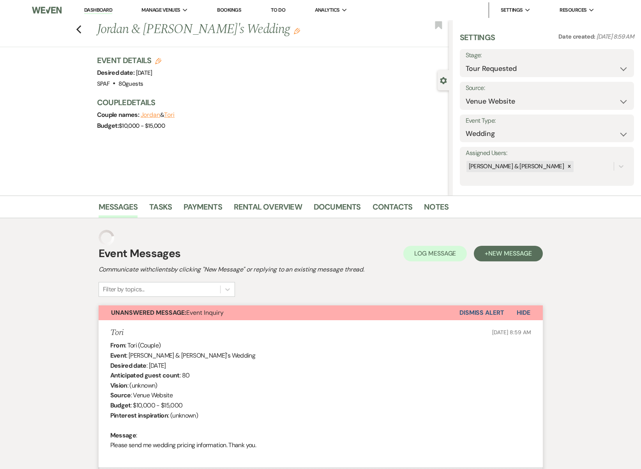
scroll to position [1797, 0]
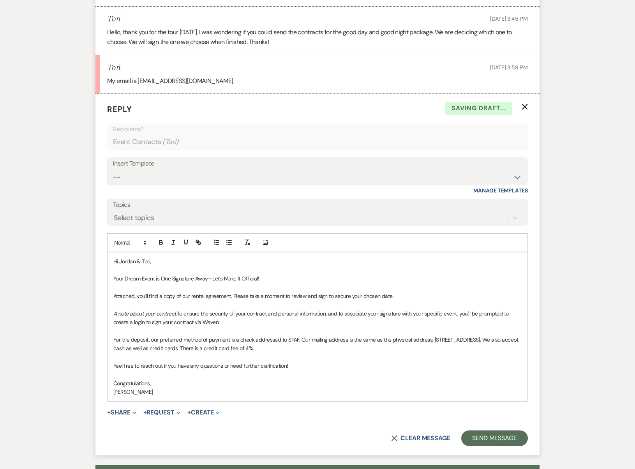
click at [133, 408] on span "Expand" at bounding box center [134, 412] width 6 height 8
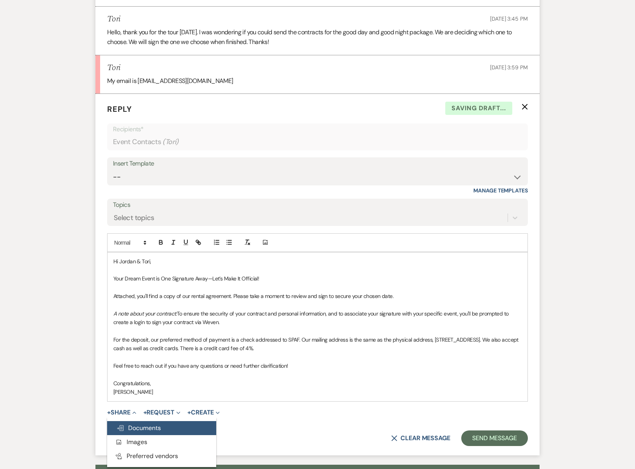
click at [147, 424] on span "Doc Upload Documents" at bounding box center [138, 428] width 44 height 8
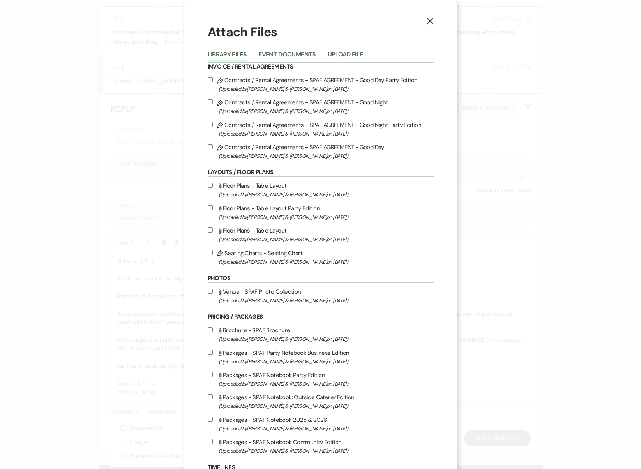
click at [209, 151] on label "Pencil Contracts / Rental Agreements - SPAF AGREEMENT - Good Day (Uploaded by […" at bounding box center [321, 151] width 226 height 18
click at [209, 149] on input "Pencil Contracts / Rental Agreements - SPAF AGREEMENT - Good Day (Uploaded by […" at bounding box center [210, 146] width 5 height 5
checkbox input "true"
click at [208, 106] on label "Pencil Contracts / Rental Agreements - SPAF AGREEMENT - Good Night (Uploaded by…" at bounding box center [321, 106] width 226 height 18
click at [208, 104] on input "Pencil Contracts / Rental Agreements - SPAF AGREEMENT - Good Night (Uploaded by…" at bounding box center [210, 101] width 5 height 5
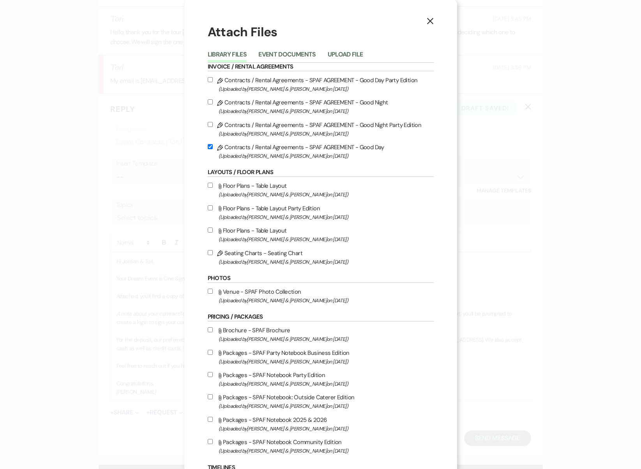
checkbox input "true"
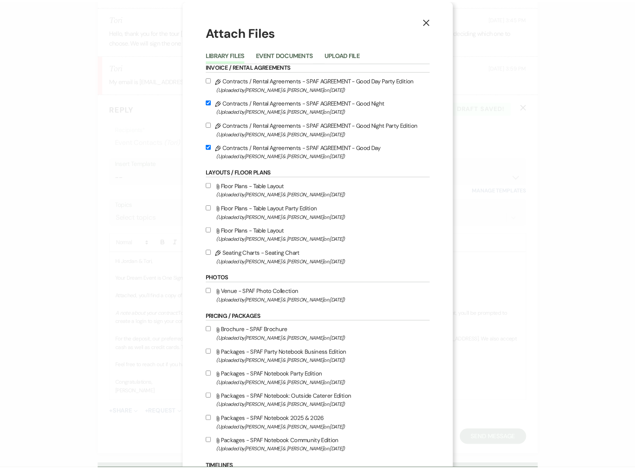
scroll to position [413, 0]
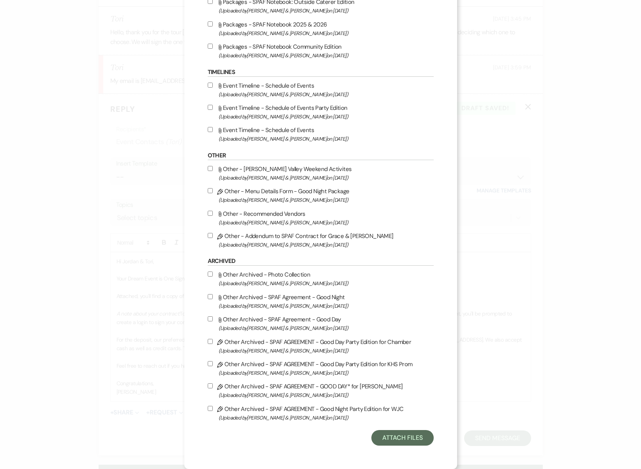
click at [408, 447] on div "X Attach Files Library Files Event Documents Upload File Invoice / Rental Agree…" at bounding box center [320, 37] width 273 height 865
click at [404, 434] on button "Attach Files" at bounding box center [402, 438] width 62 height 16
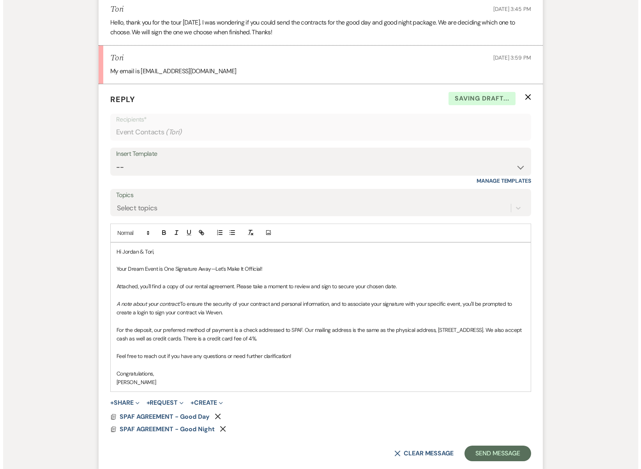
scroll to position [1867, 0]
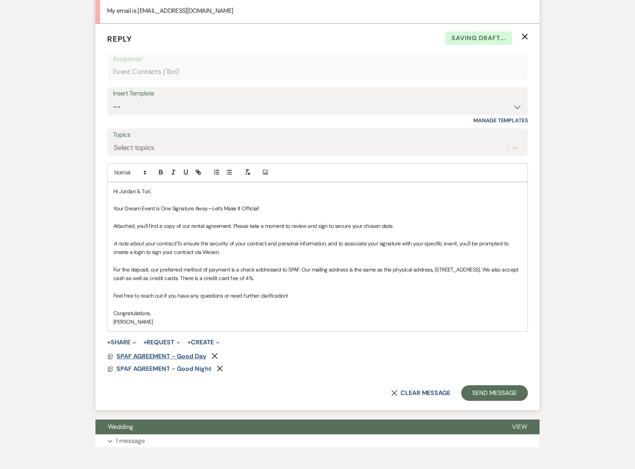
click at [189, 352] on span "SPAF AGREEMENT - Good Day" at bounding box center [161, 356] width 90 height 8
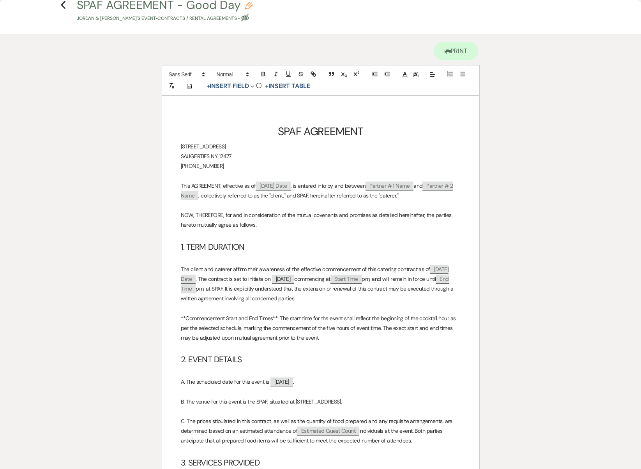
scroll to position [0, 0]
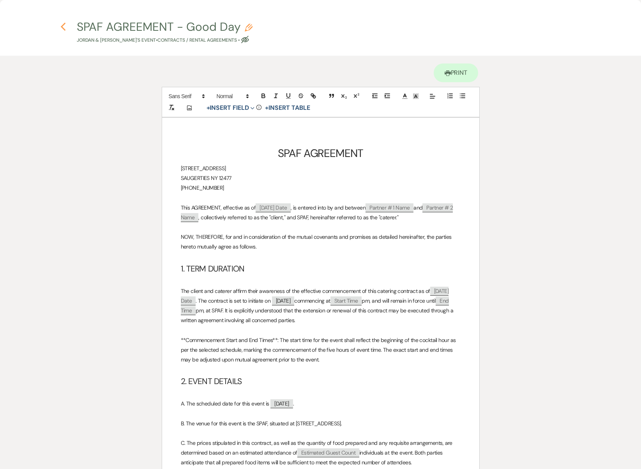
click at [60, 30] on icon "Previous" at bounding box center [63, 26] width 6 height 9
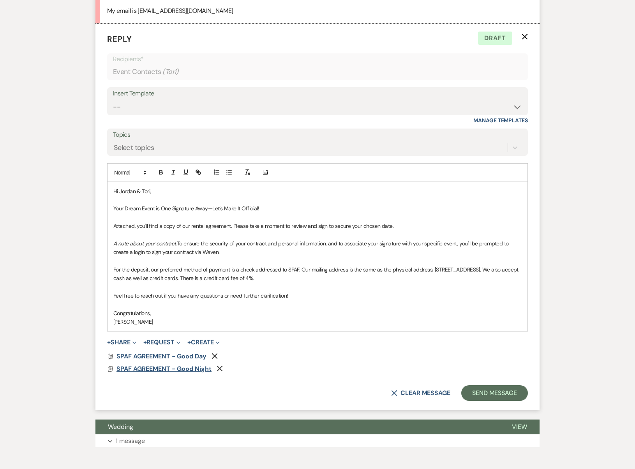
click at [173, 365] on span "SPAF AGREEMENT - Good Night" at bounding box center [163, 369] width 95 height 8
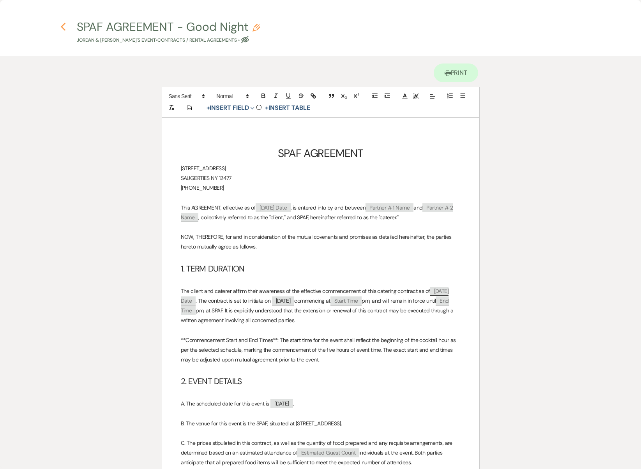
click at [65, 26] on icon "Previous" at bounding box center [63, 26] width 6 height 9
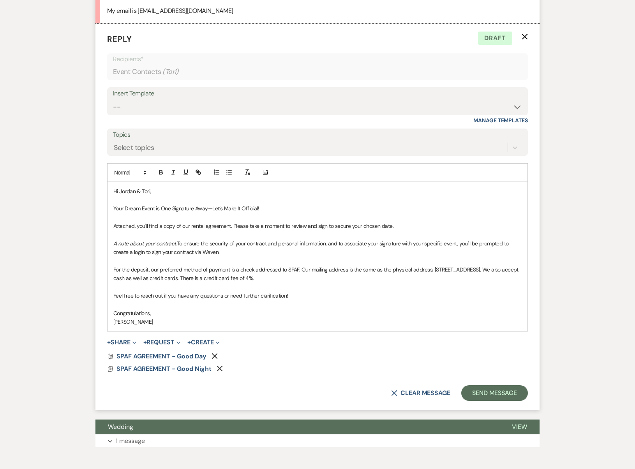
click at [216, 257] on p at bounding box center [317, 261] width 408 height 9
click at [220, 265] on p "For the deposit, our preferred method of payment is a check addressed to SPAF. …" at bounding box center [317, 274] width 408 height 18
click at [245, 283] on p at bounding box center [317, 287] width 408 height 9
click at [285, 300] on p at bounding box center [317, 304] width 408 height 9
click at [288, 309] on p "Congratulations," at bounding box center [317, 313] width 408 height 9
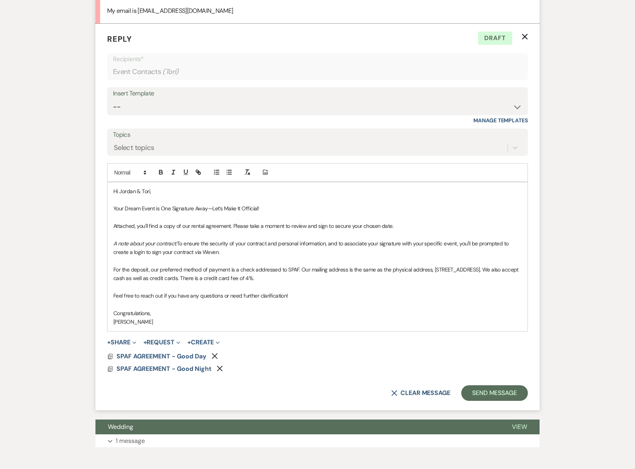
click at [237, 265] on p "For the deposit, our preferred method of payment is a check addressed to SPAF. …" at bounding box center [317, 274] width 408 height 18
click at [494, 385] on button "Send Message" at bounding box center [494, 393] width 67 height 16
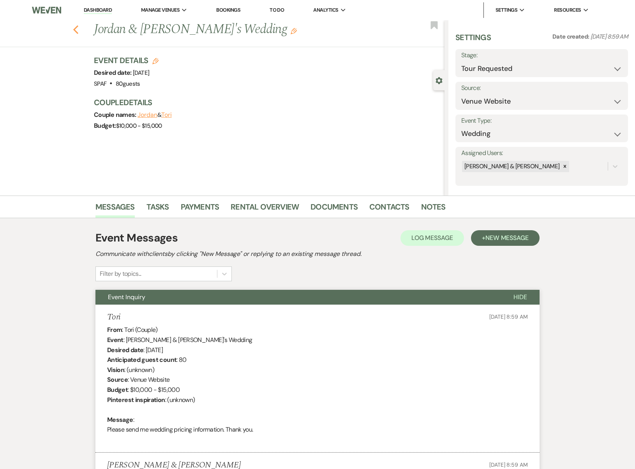
click at [79, 31] on icon "Previous" at bounding box center [76, 29] width 6 height 9
select select "2"
select select "8"
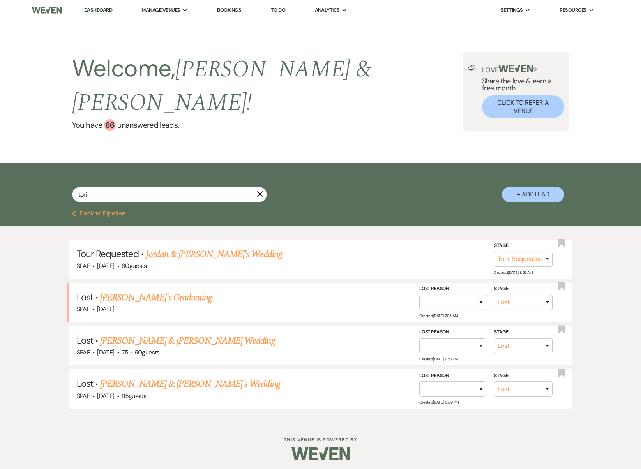
click at [257, 191] on icon "X" at bounding box center [260, 194] width 6 height 6
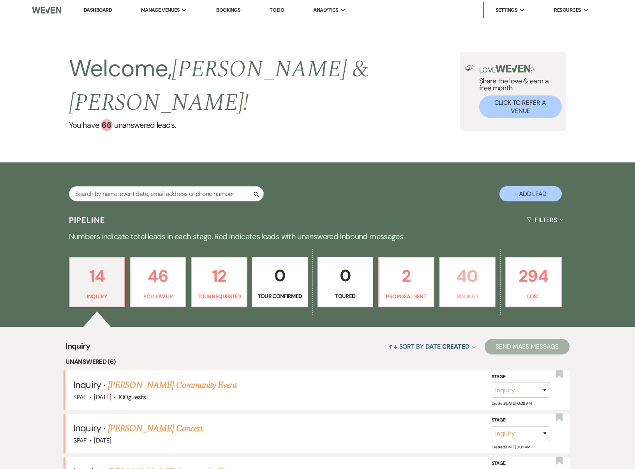
click at [479, 273] on link "40 Booked" at bounding box center [467, 282] width 56 height 51
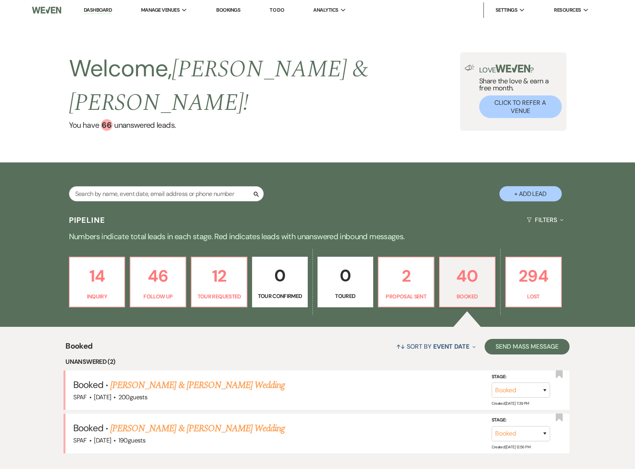
scroll to position [208, 0]
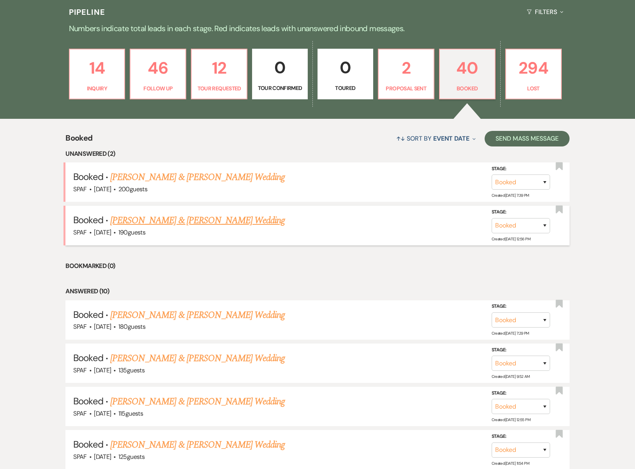
click at [220, 214] on link "[PERSON_NAME] & [PERSON_NAME] Wedding" at bounding box center [197, 221] width 175 height 14
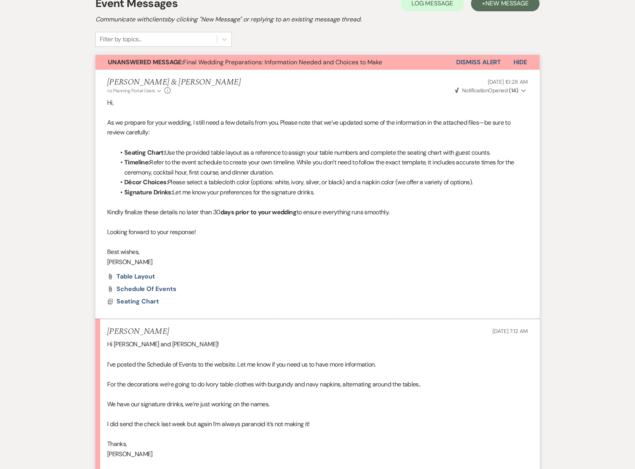
scroll to position [248, 0]
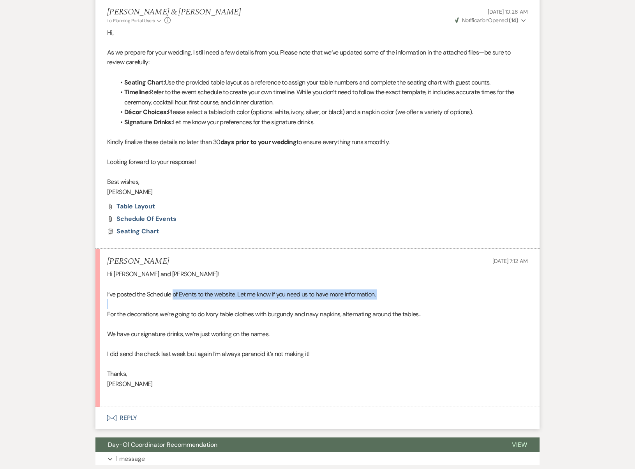
drag, startPoint x: 175, startPoint y: 288, endPoint x: 371, endPoint y: 298, distance: 196.6
click at [371, 298] on div "Hi [PERSON_NAME] and [PERSON_NAME]! I’ve posted the Schedule of Events to the w…" at bounding box center [317, 334] width 421 height 130
click at [371, 299] on p at bounding box center [317, 304] width 421 height 10
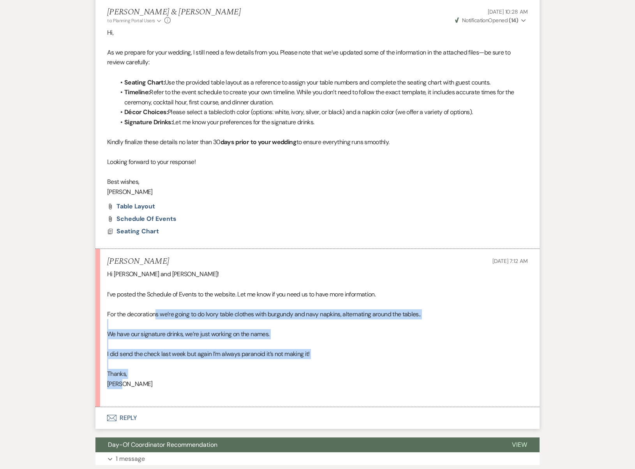
drag, startPoint x: 157, startPoint y: 306, endPoint x: 218, endPoint y: 373, distance: 90.7
click at [218, 373] on div "Hi [PERSON_NAME] and [PERSON_NAME]! I’ve posted the Schedule of Events to the w…" at bounding box center [317, 334] width 421 height 130
click at [218, 379] on p "[PERSON_NAME]" at bounding box center [317, 384] width 421 height 10
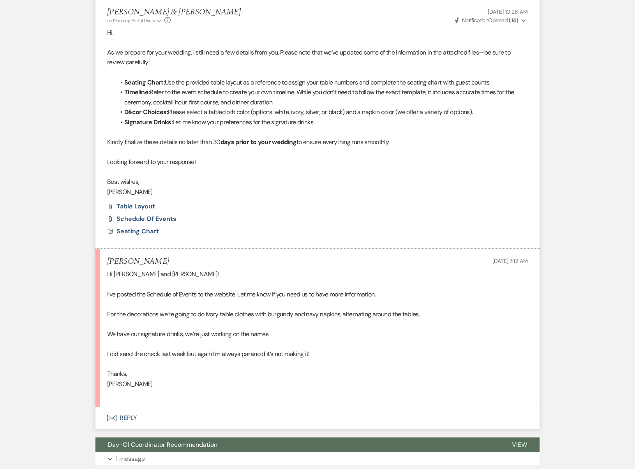
scroll to position [0, 0]
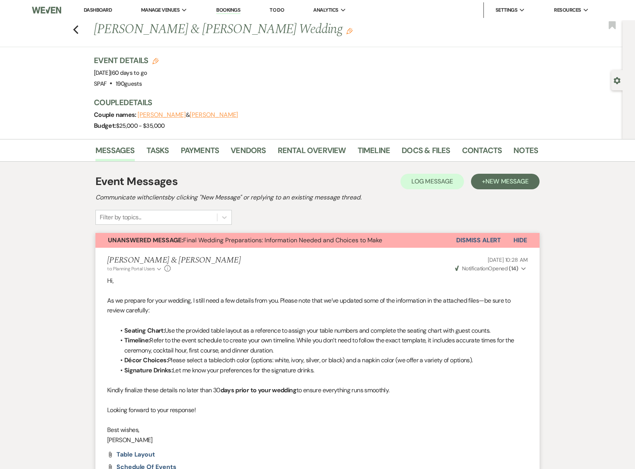
click at [618, 87] on div "Gear Settings" at bounding box center [618, 80] width 15 height 20
click at [618, 77] on icon "Gear" at bounding box center [617, 80] width 7 height 7
select select "5"
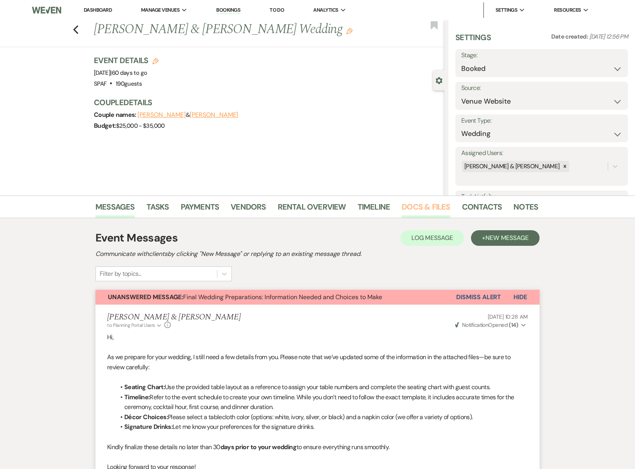
click at [433, 208] on link "Docs & Files" at bounding box center [426, 209] width 48 height 17
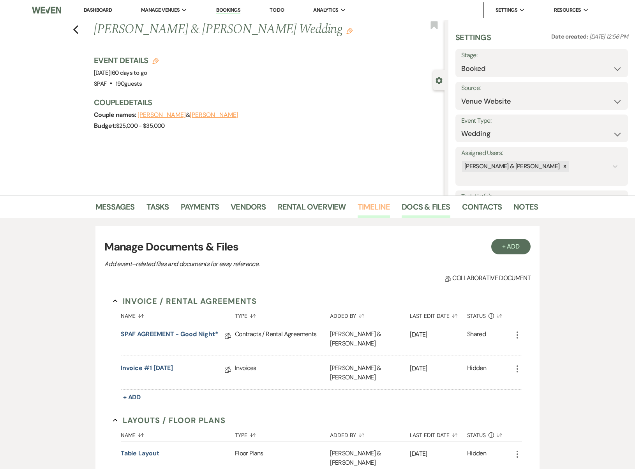
click at [377, 207] on link "Timeline" at bounding box center [374, 209] width 33 height 17
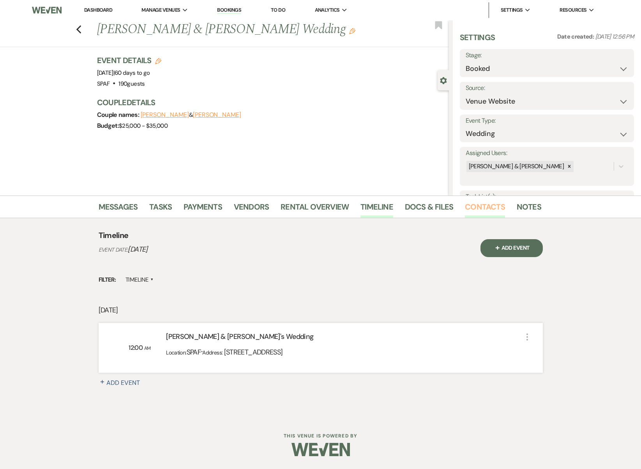
click at [487, 213] on link "Contacts" at bounding box center [485, 209] width 40 height 17
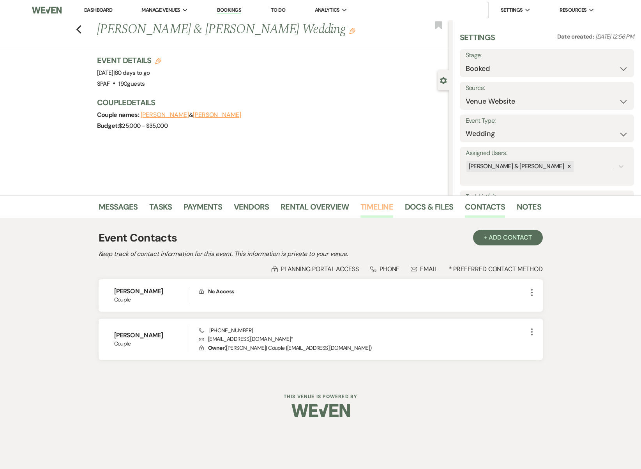
click at [371, 206] on link "Timeline" at bounding box center [376, 209] width 33 height 17
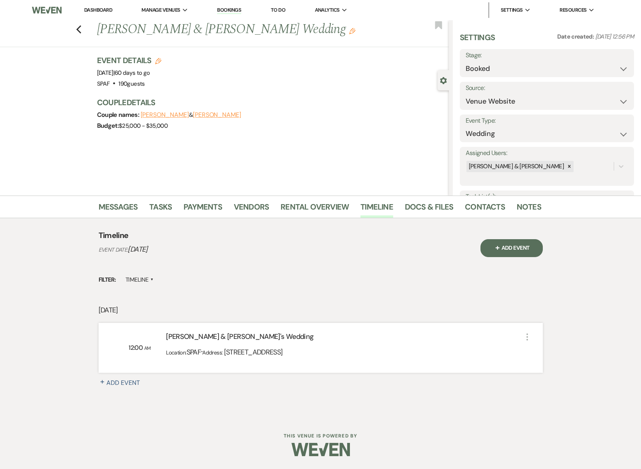
click at [221, 351] on span "Address:" at bounding box center [212, 352] width 21 height 7
click at [221, 367] on div "12:00 AM [PERSON_NAME] & [PERSON_NAME]'s Wedding Location: SPAF · Address: [STR…" at bounding box center [321, 348] width 444 height 50
click at [492, 209] on link "Contacts" at bounding box center [485, 209] width 40 height 17
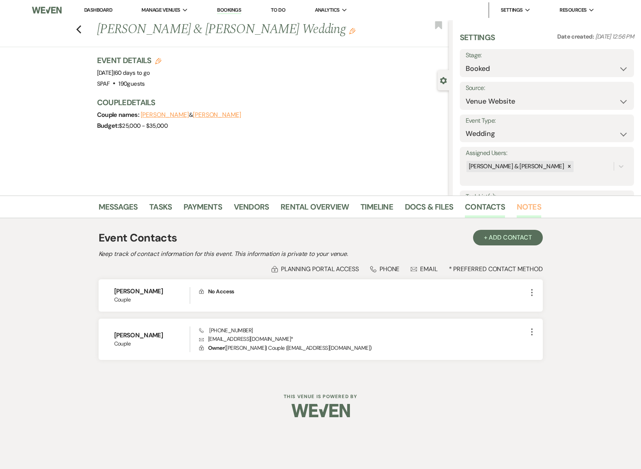
click at [517, 208] on link "Notes" at bounding box center [529, 209] width 25 height 17
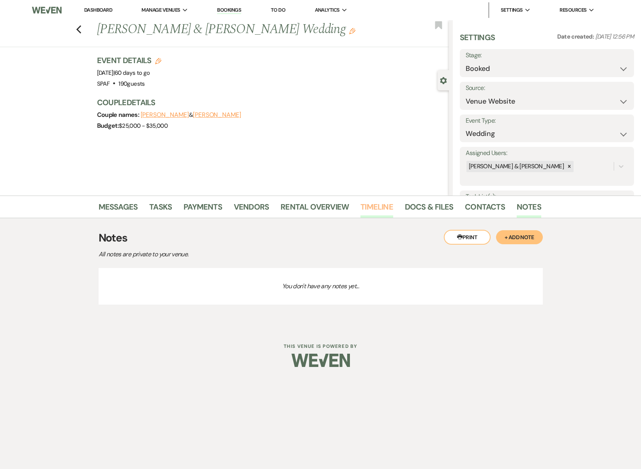
click at [379, 207] on link "Timeline" at bounding box center [376, 209] width 33 height 17
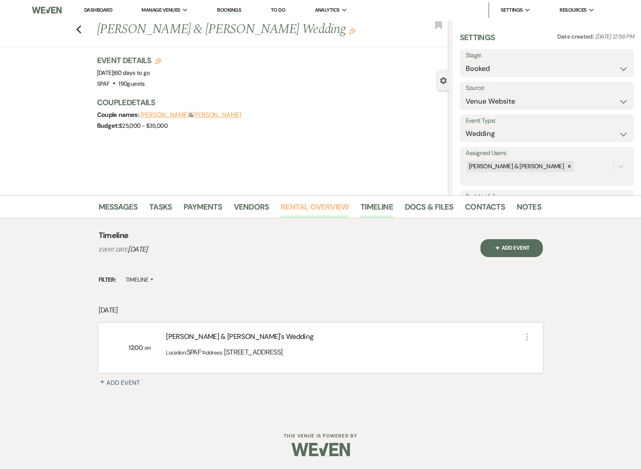
click at [307, 204] on link "Rental Overview" at bounding box center [315, 209] width 68 height 17
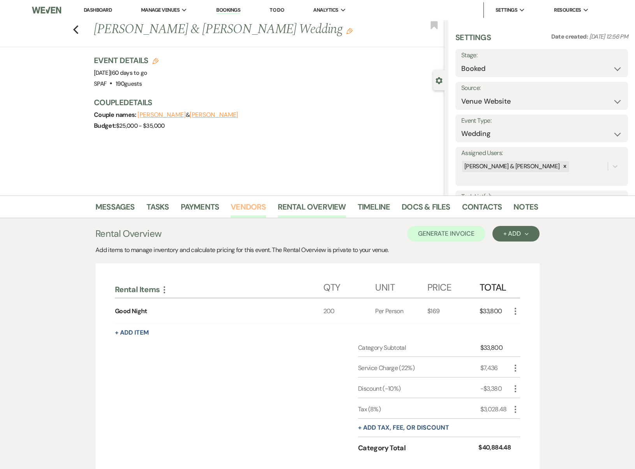
click at [246, 207] on link "Vendors" at bounding box center [248, 209] width 35 height 17
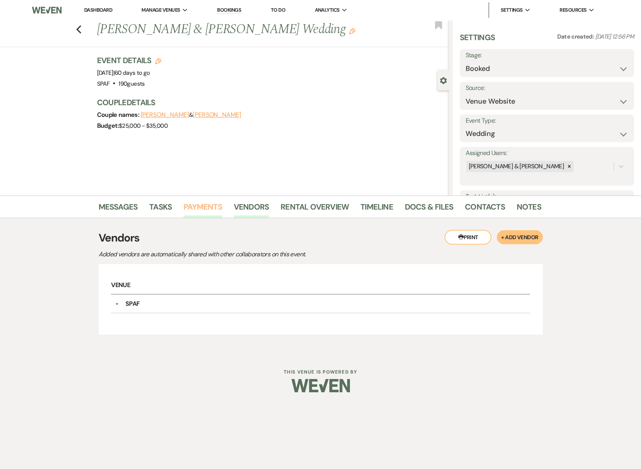
click at [203, 209] on link "Payments" at bounding box center [203, 209] width 39 height 17
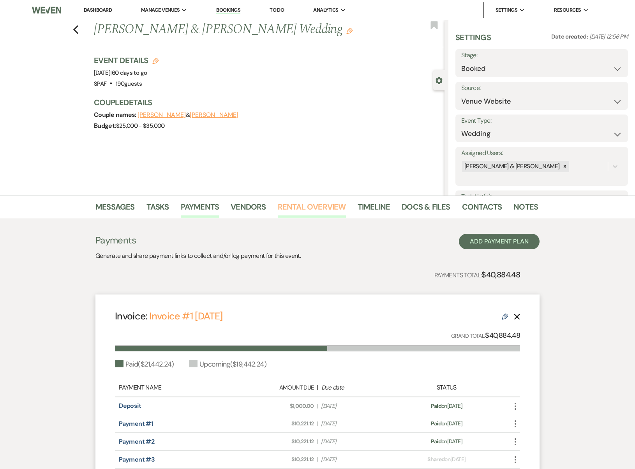
click at [305, 217] on link "Rental Overview" at bounding box center [312, 209] width 68 height 17
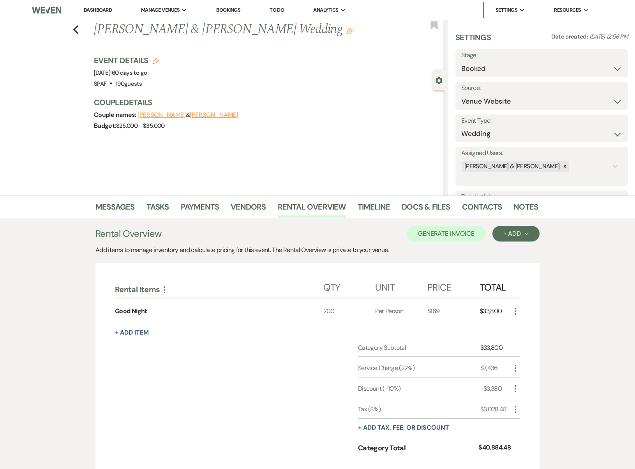
scroll to position [18, 0]
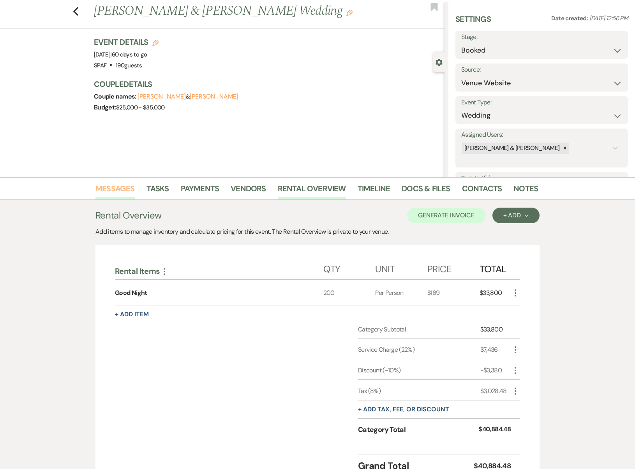
click at [126, 196] on link "Messages" at bounding box center [114, 190] width 39 height 17
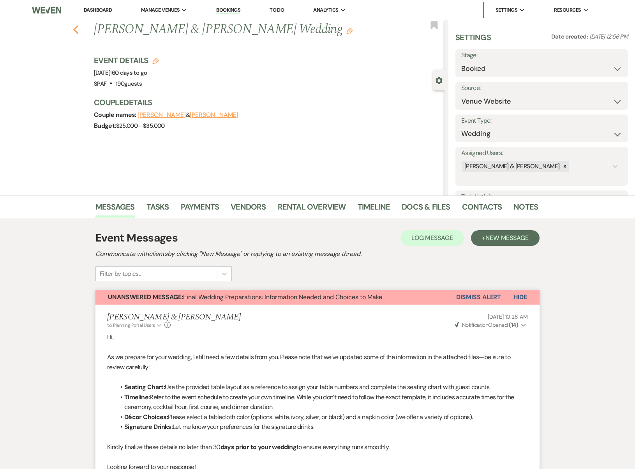
click at [79, 30] on icon "Previous" at bounding box center [76, 29] width 6 height 9
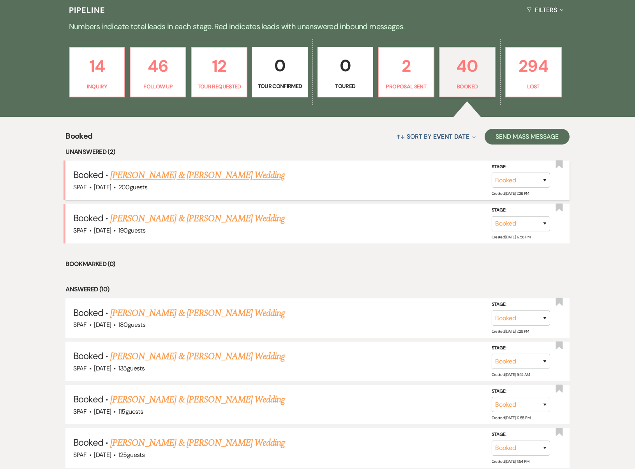
scroll to position [138, 0]
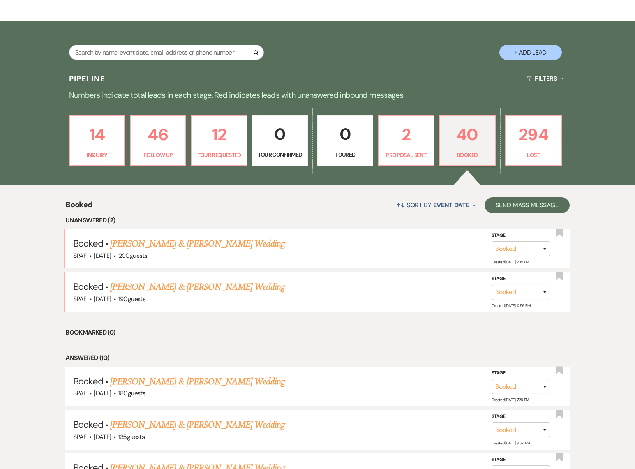
click at [159, 237] on link "[PERSON_NAME] & [PERSON_NAME] Wedding" at bounding box center [197, 244] width 175 height 14
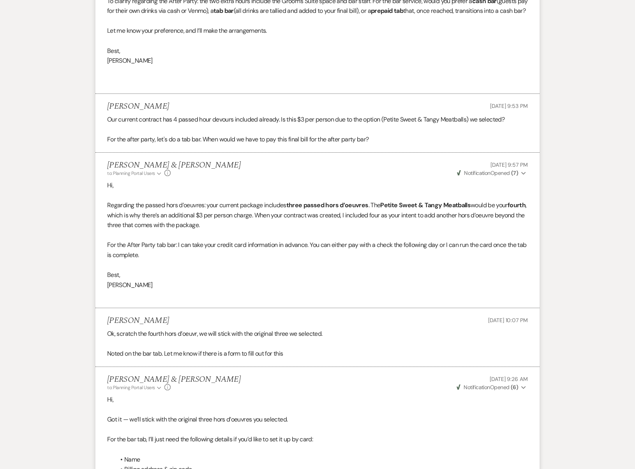
scroll to position [1627, 0]
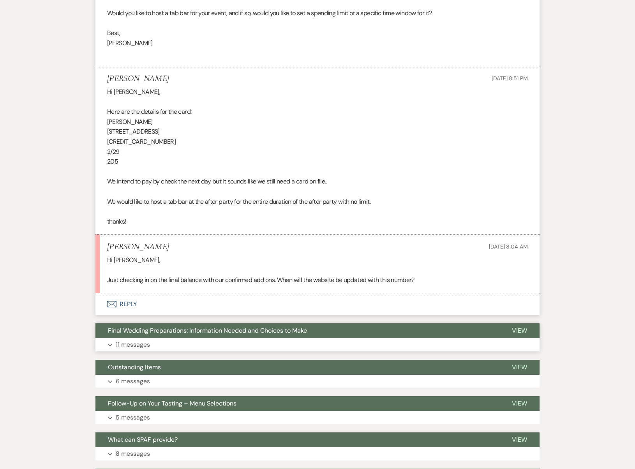
click at [164, 326] on span "Final Wedding Preparations: Information Needed and Choices to Make" at bounding box center [207, 330] width 199 height 8
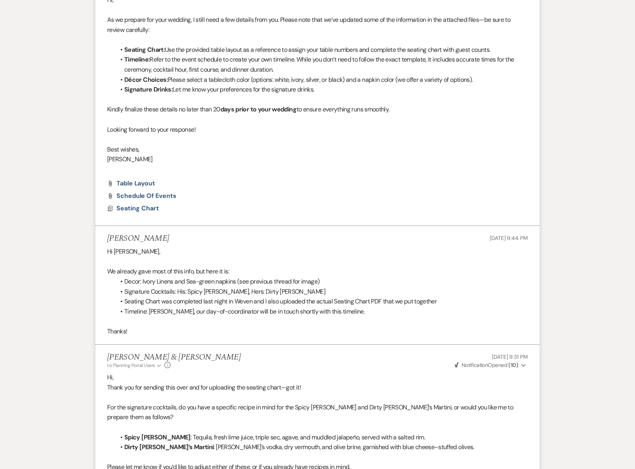
scroll to position [2085, 0]
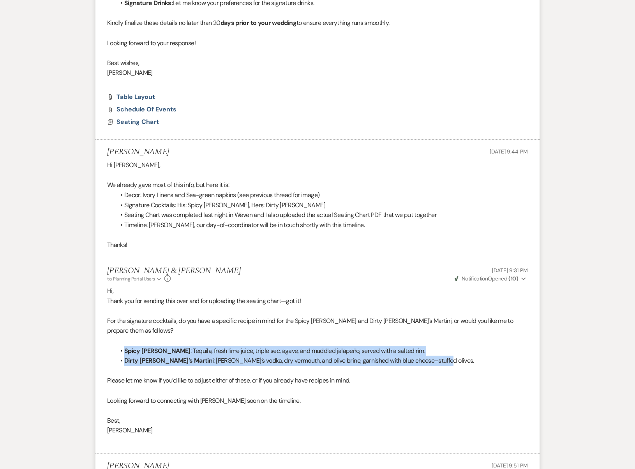
drag, startPoint x: 408, startPoint y: 328, endPoint x: 120, endPoint y: 316, distance: 287.8
click at [120, 346] on ul "Spicy [PERSON_NAME] : Tequila, fresh lime juice, triple sec, agave, and muddled…" at bounding box center [321, 356] width 413 height 20
copy ul "Spicy [PERSON_NAME] : Tequila, fresh lime juice, triple sec, agave, and muddled…"
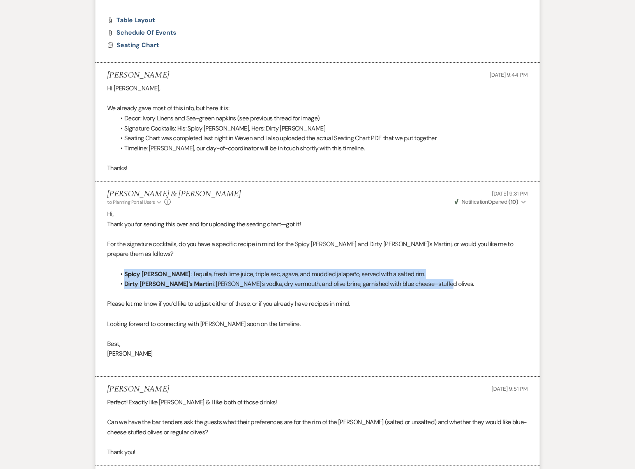
scroll to position [1814, 0]
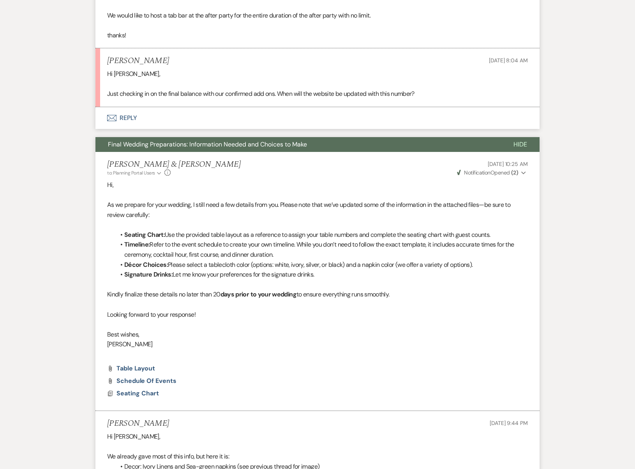
click at [203, 137] on button "Final Wedding Preparations: Information Needed and Choices to Make" at bounding box center [298, 144] width 406 height 15
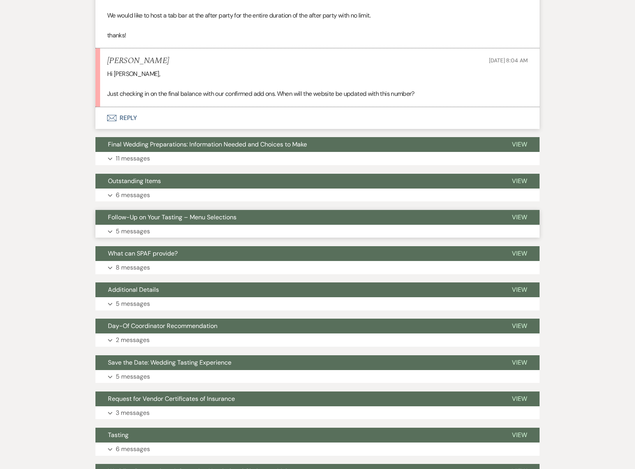
click at [205, 213] on span "Follow-Up on Your Tasting – Menu Selections" at bounding box center [172, 217] width 129 height 8
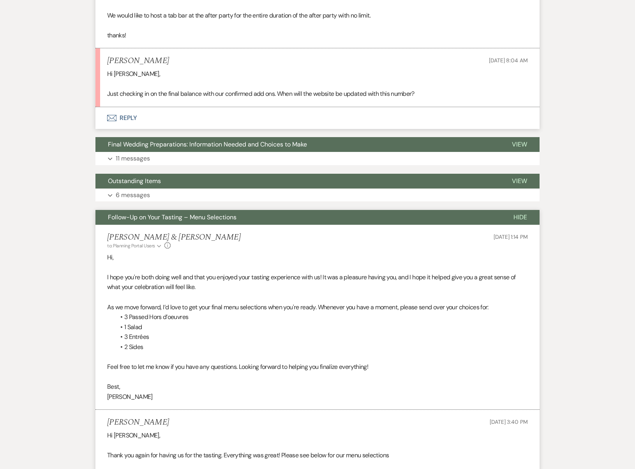
scroll to position [2147, 0]
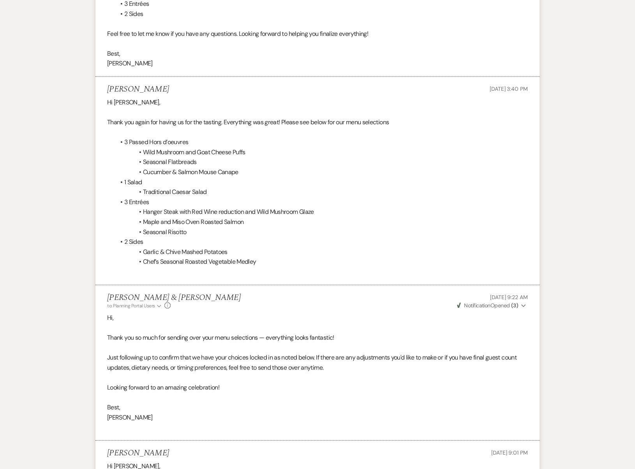
click at [190, 157] on li "Seasonal Flatbreads" at bounding box center [321, 162] width 413 height 10
drag, startPoint x: 240, startPoint y: 145, endPoint x: 148, endPoint y: 125, distance: 94.0
click at [139, 137] on ul "3 Passed Hors d’oeuvres Wild Mushroom and Goat Cheese Puffs Seasonal Flatbreads…" at bounding box center [321, 202] width 413 height 130
copy ul "Wild Mushroom and Goat Cheese Puffs Seasonal Flatbreads Cucumber & Salmon Mouse…"
click at [193, 227] on li "Seasonal Risotto" at bounding box center [321, 232] width 413 height 10
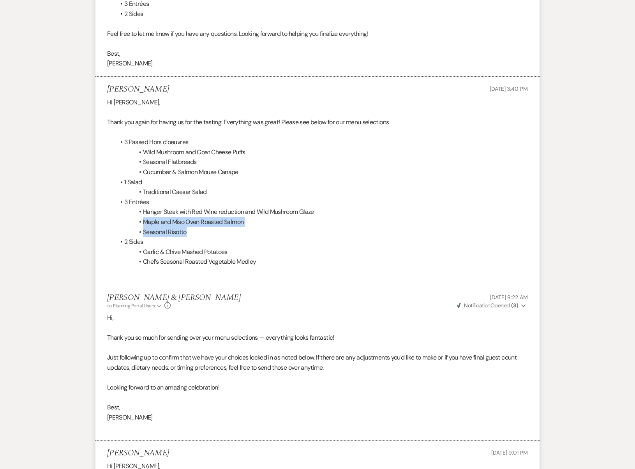
drag, startPoint x: 189, startPoint y: 202, endPoint x: 134, endPoint y: 190, distance: 55.9
click at [134, 190] on ul "3 Passed Hors d’oeuvres Wild Mushroom and Goat Cheese Puffs Seasonal Flatbreads…" at bounding box center [321, 202] width 413 height 130
copy ul "Maple and Miso Oven Roasted Salmon Seasonal Risotto"
click at [232, 257] on li "Chef’s Seasonal Roasted Vegetable Medley" at bounding box center [321, 262] width 413 height 10
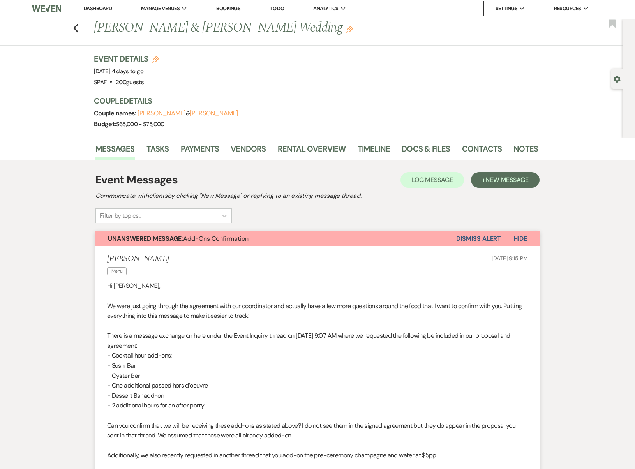
scroll to position [0, 0]
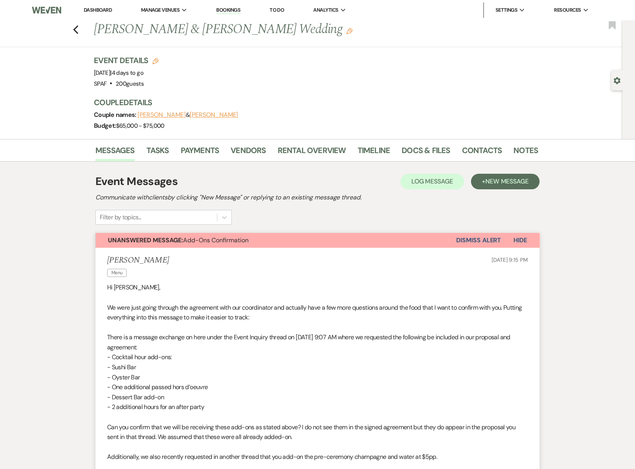
click at [183, 246] on button "Unanswered Message: Add-Ons Confirmation" at bounding box center [275, 240] width 361 height 15
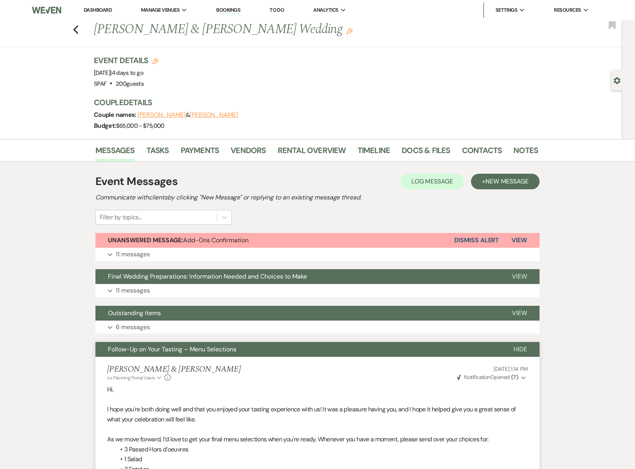
click at [174, 355] on button "Follow-Up on Your Tasting – Menu Selections" at bounding box center [298, 349] width 406 height 15
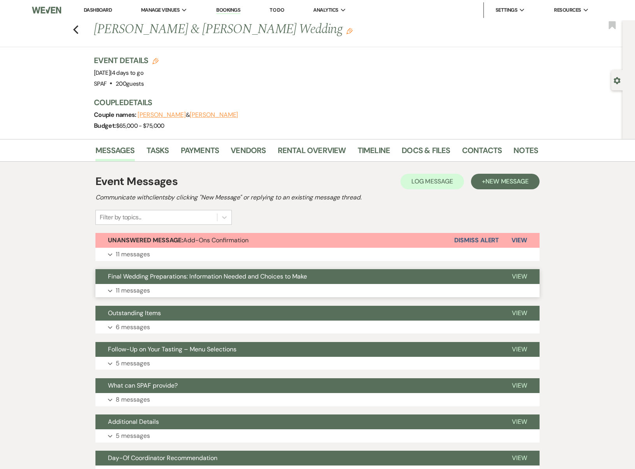
click at [174, 277] on span "Final Wedding Preparations: Information Needed and Choices to Make" at bounding box center [207, 276] width 199 height 8
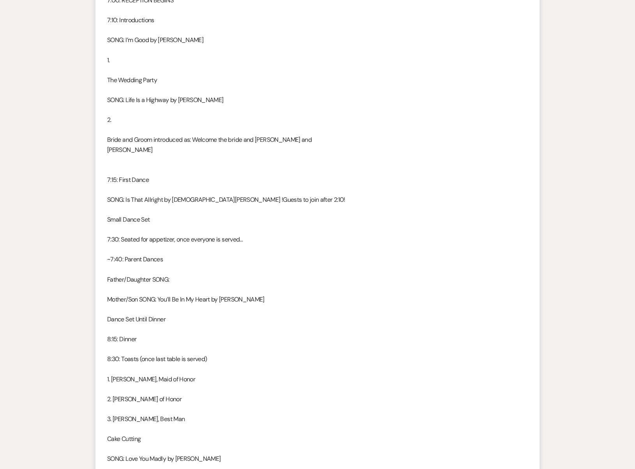
scroll to position [1178, 0]
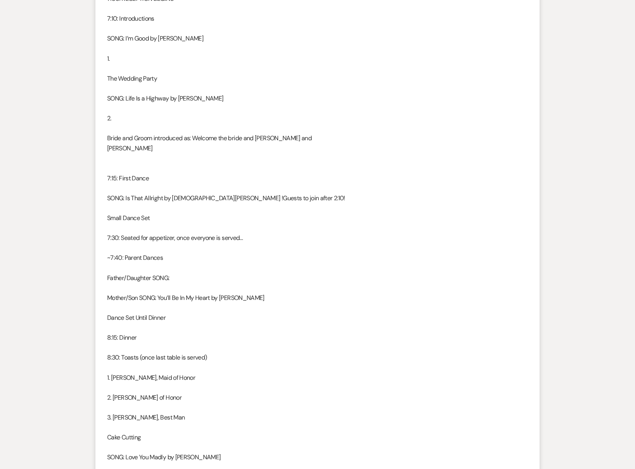
click at [133, 217] on div "Hi [PERSON_NAME]! [PERSON_NAME] here, [PERSON_NAME] and [PERSON_NAME]'s day of …" at bounding box center [317, 283] width 421 height 718
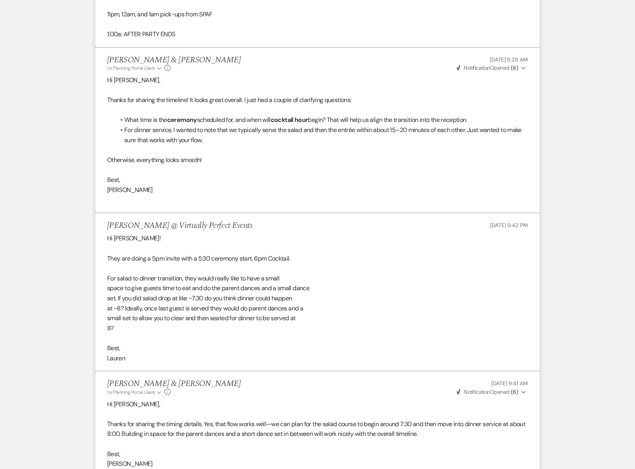
scroll to position [1793, 0]
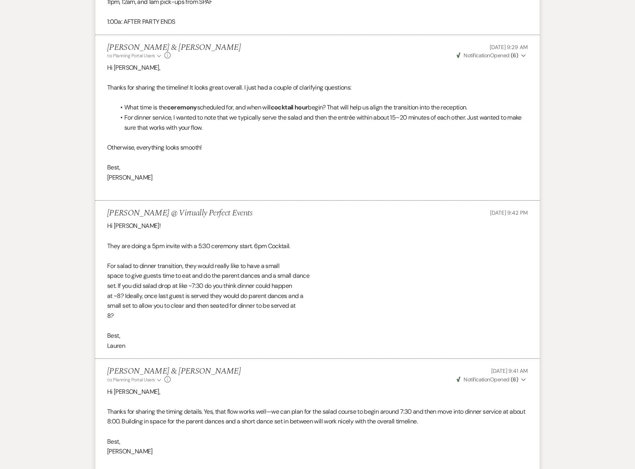
click at [132, 229] on div "Hi [PERSON_NAME]! They are doing a 5pm invite with a 5:30 ceremony start. 6pm C…" at bounding box center [317, 286] width 421 height 130
click at [172, 221] on div "Hi [PERSON_NAME]! They are doing a 5pm invite with a 5:30 ceremony start. 6pm C…" at bounding box center [317, 286] width 421 height 130
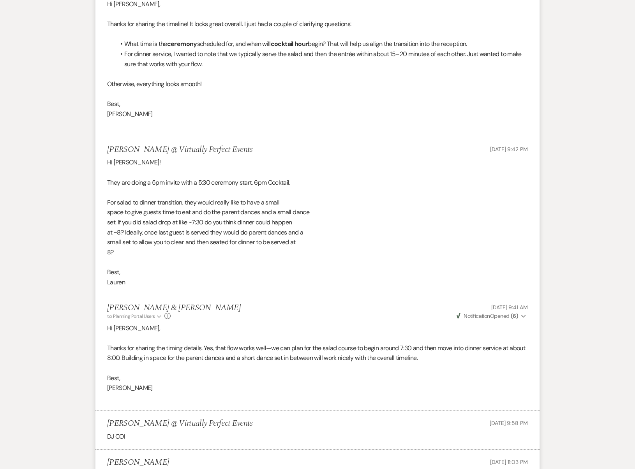
scroll to position [1865, 0]
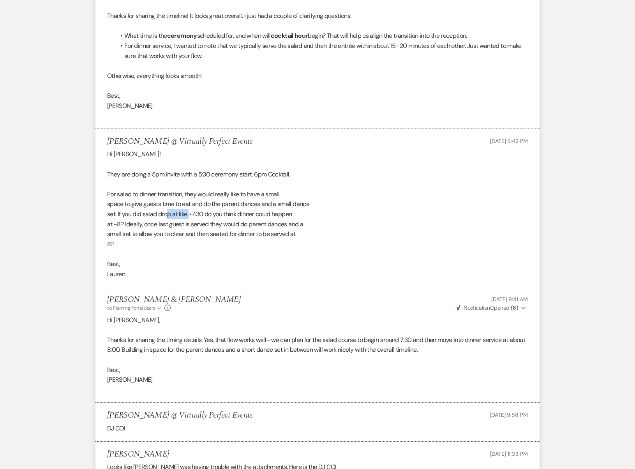
drag, startPoint x: 167, startPoint y: 176, endPoint x: 189, endPoint y: 176, distance: 21.4
click at [189, 176] on div "Hi [PERSON_NAME]! They are doing a 5pm invite with a 5:30 ceremony start. 6pm C…" at bounding box center [317, 214] width 421 height 130
click at [188, 176] on div "Hi [PERSON_NAME]! They are doing a 5pm invite with a 5:30 ceremony start. 6pm C…" at bounding box center [317, 214] width 421 height 130
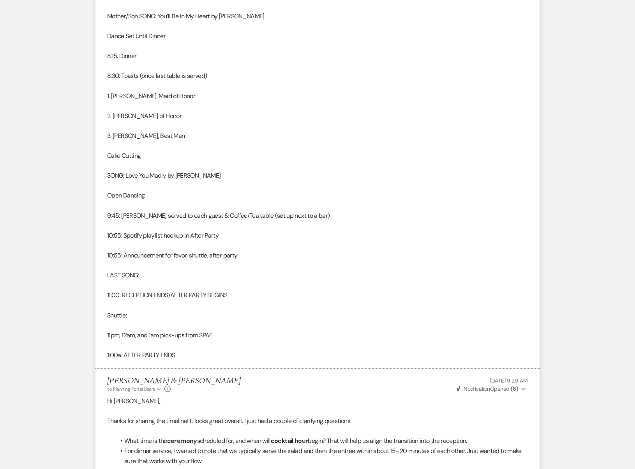
scroll to position [1442, 0]
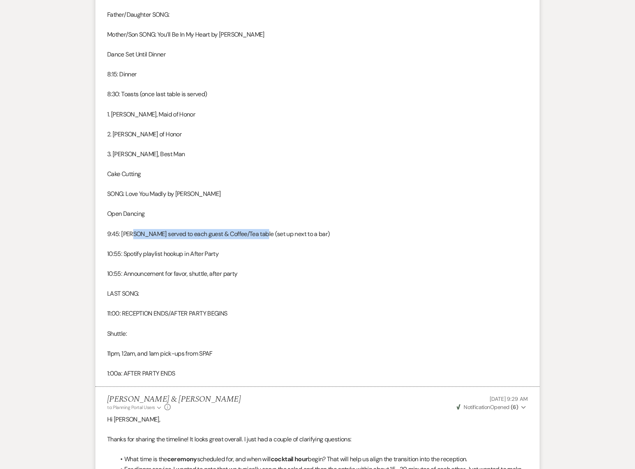
drag, startPoint x: 135, startPoint y: 205, endPoint x: 261, endPoint y: 203, distance: 125.9
click at [261, 203] on div "Hi [PERSON_NAME]! [PERSON_NAME] here, [PERSON_NAME] and [PERSON_NAME]'s day of …" at bounding box center [317, 20] width 421 height 718
drag, startPoint x: 160, startPoint y: 204, endPoint x: 130, endPoint y: 204, distance: 30.0
click at [130, 204] on div "Hi [PERSON_NAME]! [PERSON_NAME] here, [PERSON_NAME] and [PERSON_NAME]'s day of …" at bounding box center [317, 20] width 421 height 718
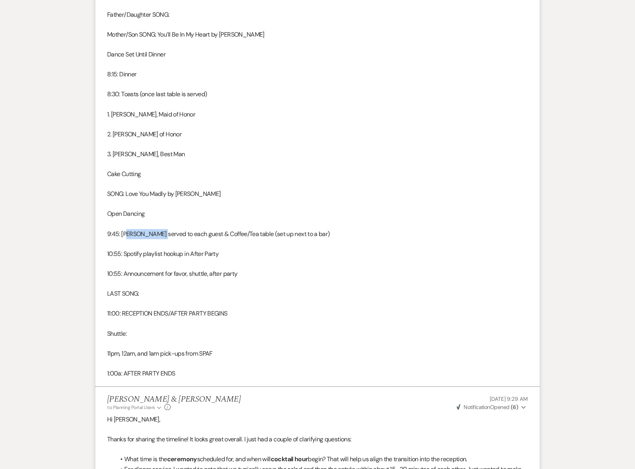
click at [130, 204] on div "Hi [PERSON_NAME]! [PERSON_NAME] here, [PERSON_NAME] and [PERSON_NAME]'s day of …" at bounding box center [317, 20] width 421 height 718
click at [123, 205] on div "Hi [PERSON_NAME]! [PERSON_NAME] here, [PERSON_NAME] and [PERSON_NAME]'s day of …" at bounding box center [317, 20] width 421 height 718
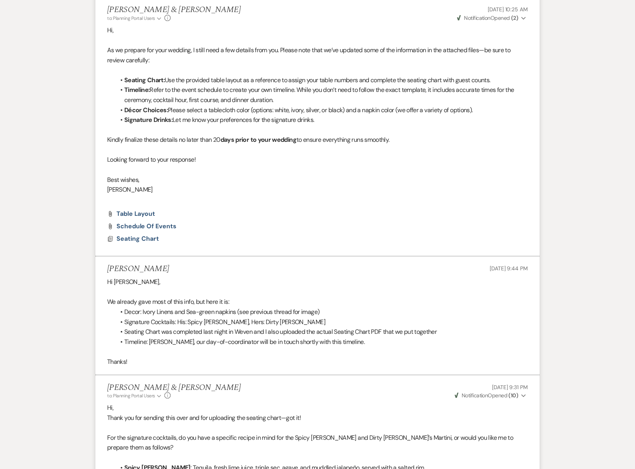
scroll to position [0, 0]
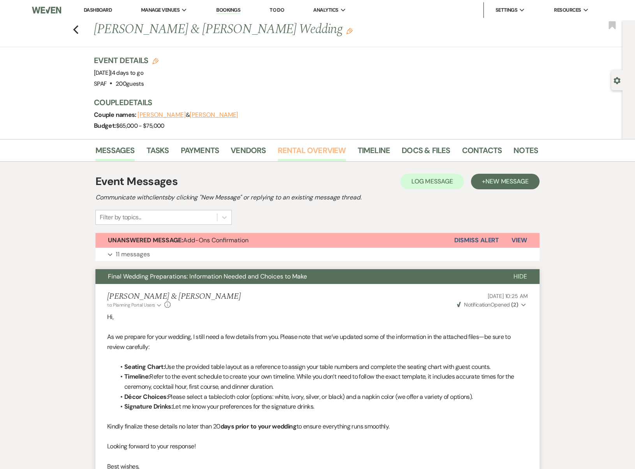
click at [323, 154] on link "Rental Overview" at bounding box center [312, 152] width 68 height 17
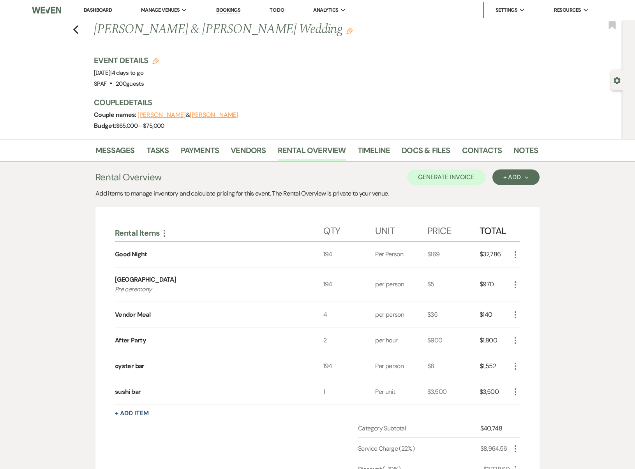
scroll to position [10, 0]
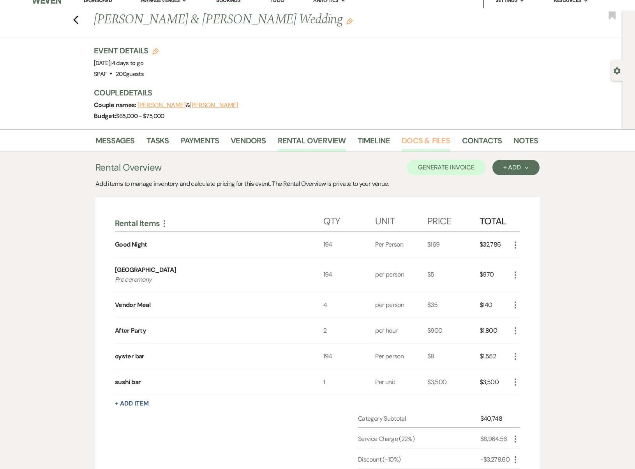
click at [402, 137] on link "Docs & Files" at bounding box center [426, 142] width 48 height 17
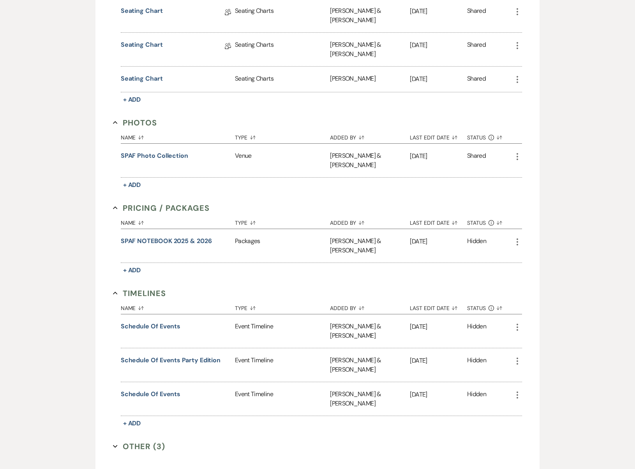
scroll to position [401, 0]
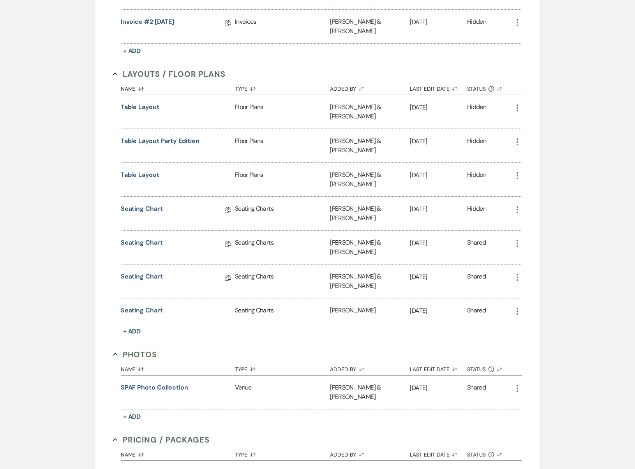
click at [152, 306] on button "Seating Chart" at bounding box center [142, 310] width 42 height 9
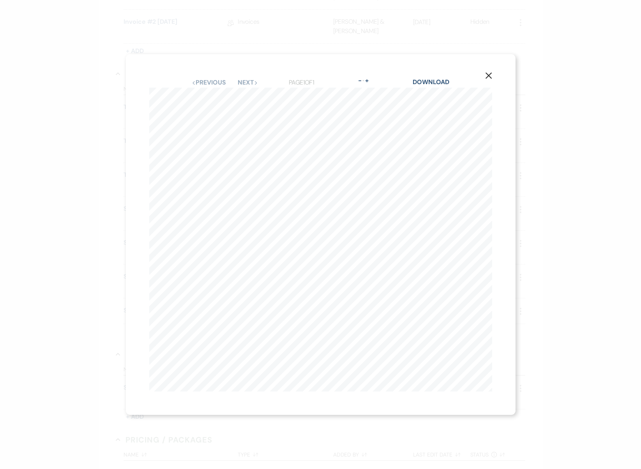
click at [86, 204] on div "X Previous Previous Next Next Page 1 of 1 - Zoom + Download" at bounding box center [320, 234] width 641 height 469
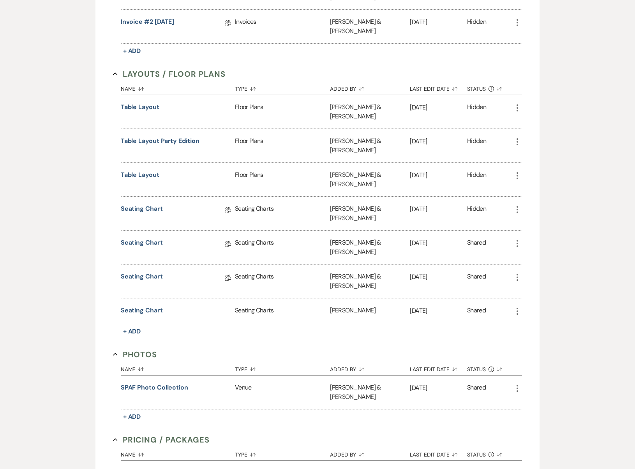
click at [157, 272] on link "Seating Chart" at bounding box center [142, 278] width 42 height 12
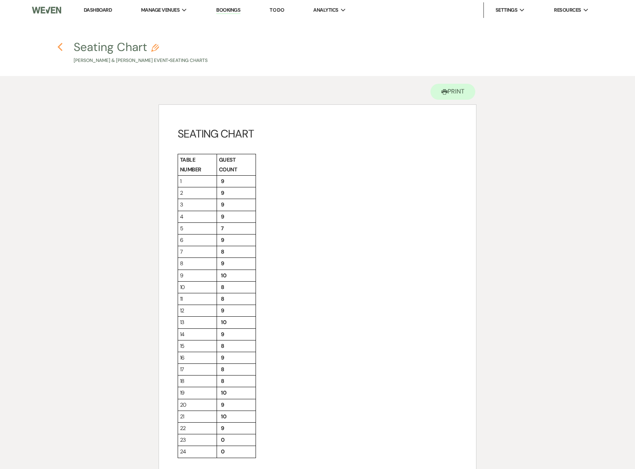
click at [62, 48] on icon "Previous" at bounding box center [60, 46] width 6 height 9
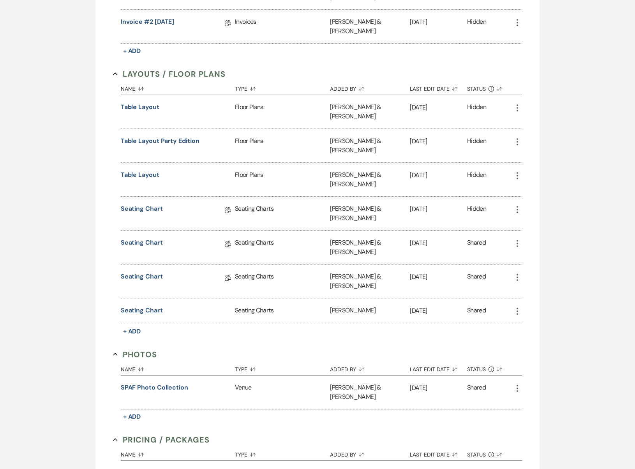
click at [158, 306] on button "Seating Chart" at bounding box center [142, 310] width 42 height 9
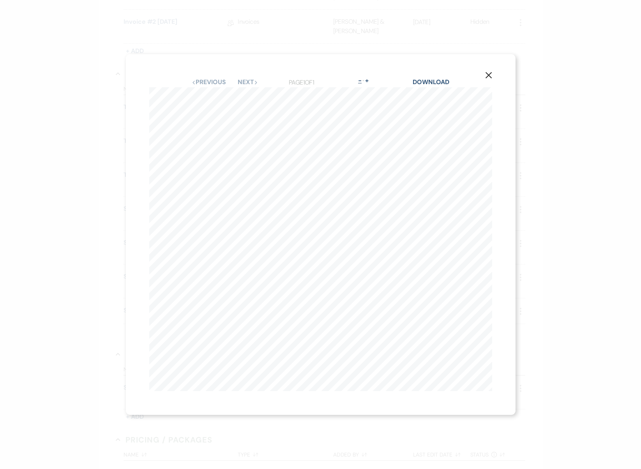
click at [357, 78] on button "-" at bounding box center [360, 81] width 6 height 6
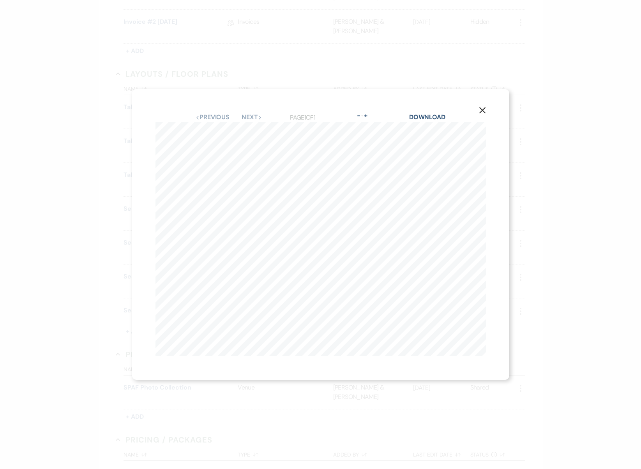
click at [483, 109] on icon "X" at bounding box center [482, 110] width 7 height 7
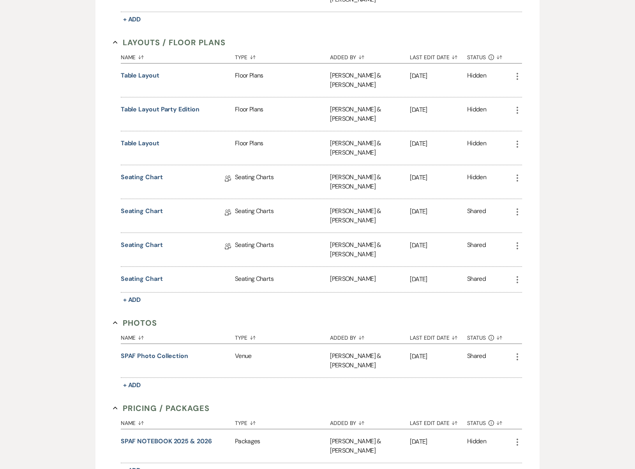
scroll to position [0, 0]
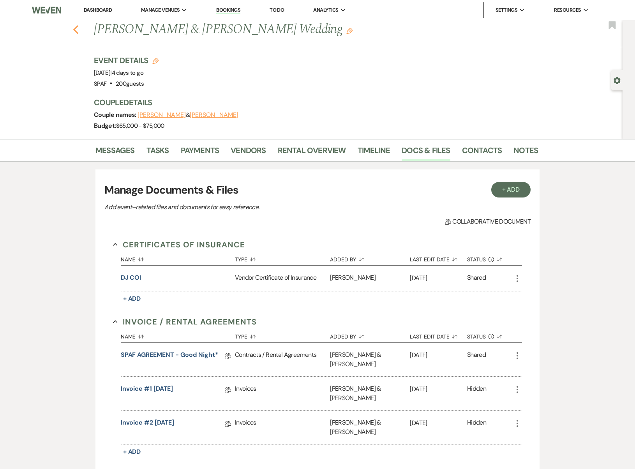
click at [78, 23] on button "Previous" at bounding box center [76, 28] width 6 height 11
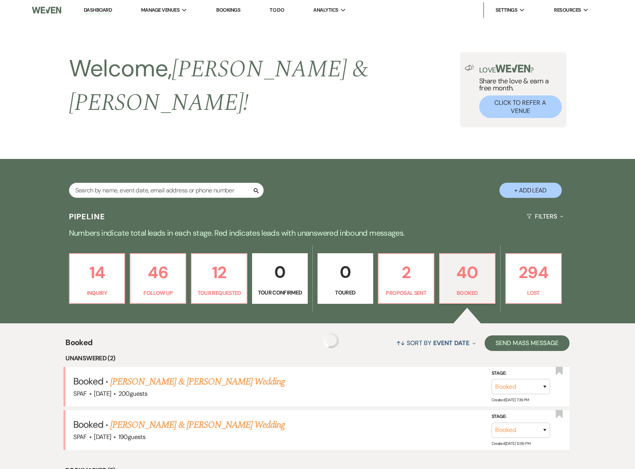
scroll to position [138, 0]
